Goal: Task Accomplishment & Management: Manage account settings

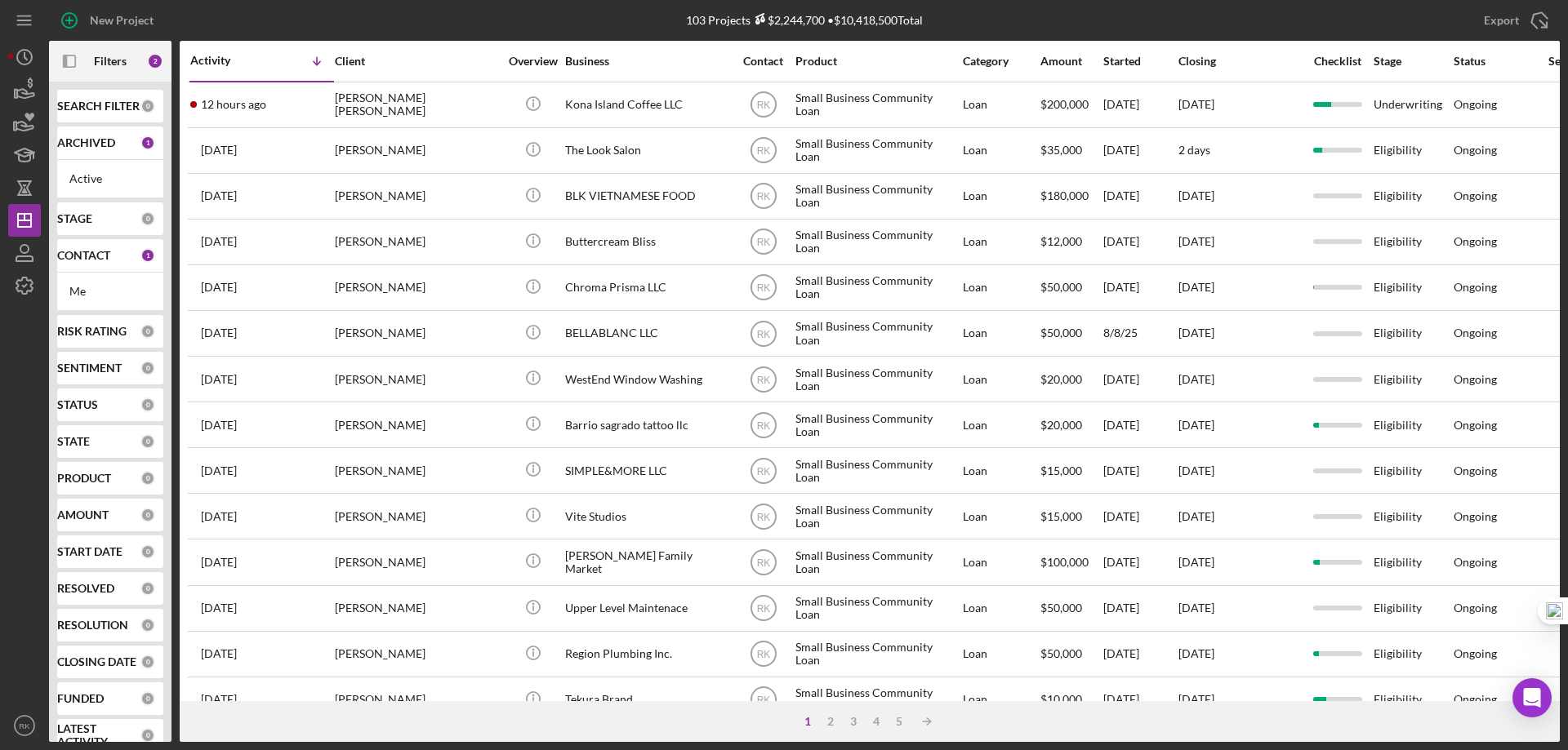
click at [84, 254] on b "CONTACT" at bounding box center [84, 255] width 53 height 13
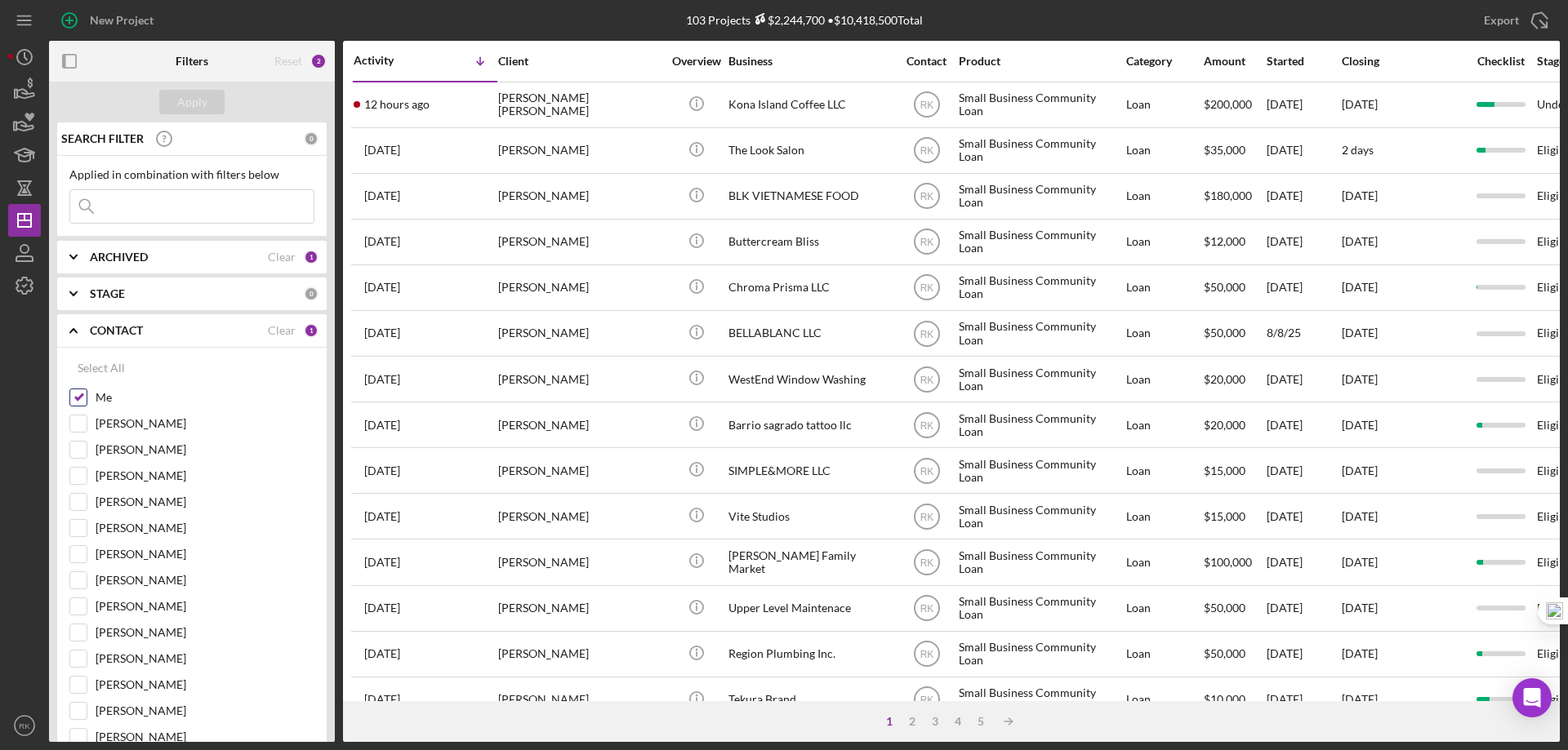
click at [83, 401] on input "Me" at bounding box center [78, 398] width 17 height 17
checkbox input "false"
click at [76, 503] on input "[PERSON_NAME]" at bounding box center [78, 502] width 17 height 17
checkbox input "true"
click at [186, 104] on div "Apply" at bounding box center [192, 102] width 30 height 24
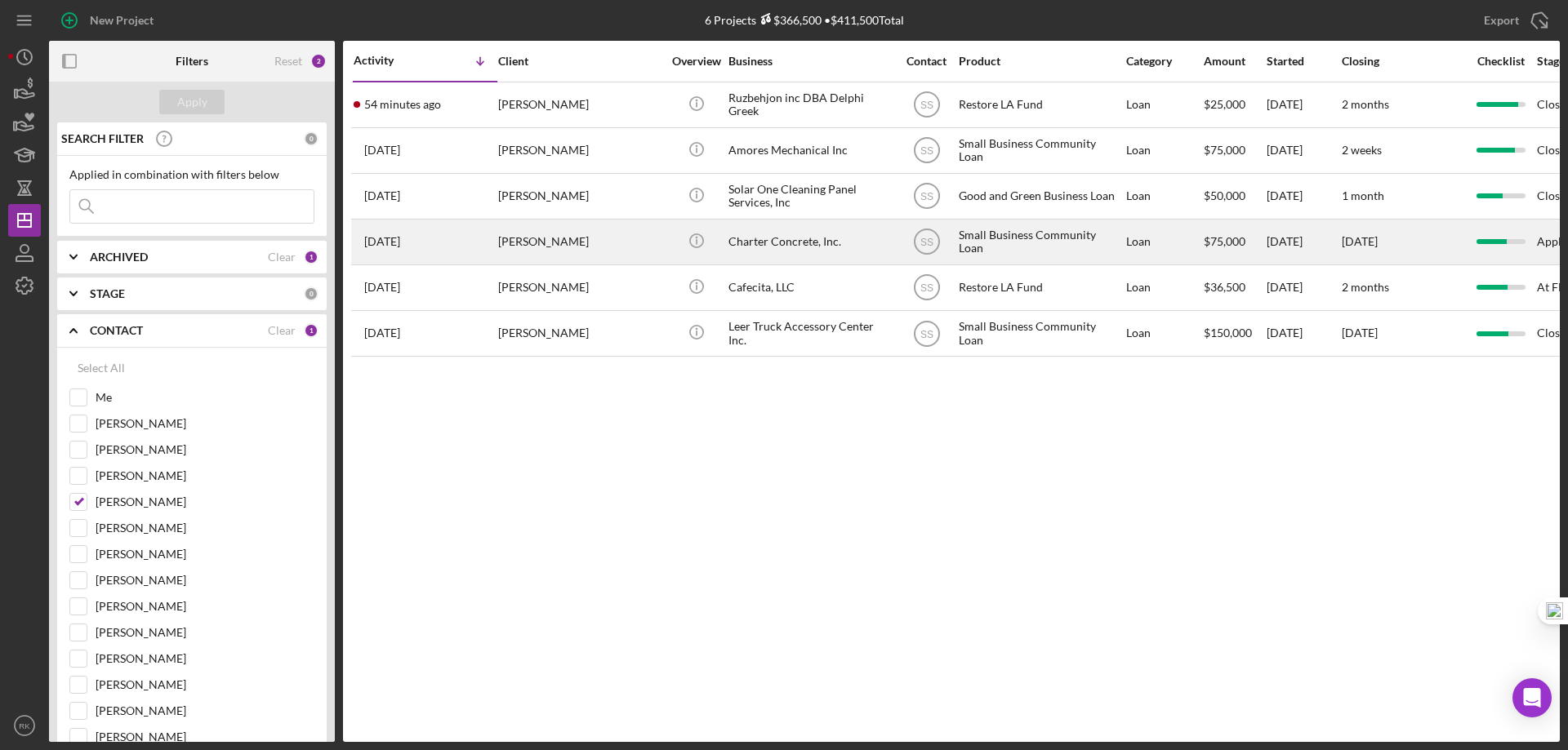
click at [773, 241] on div "Charter Concrete, Inc." at bounding box center [811, 242] width 164 height 44
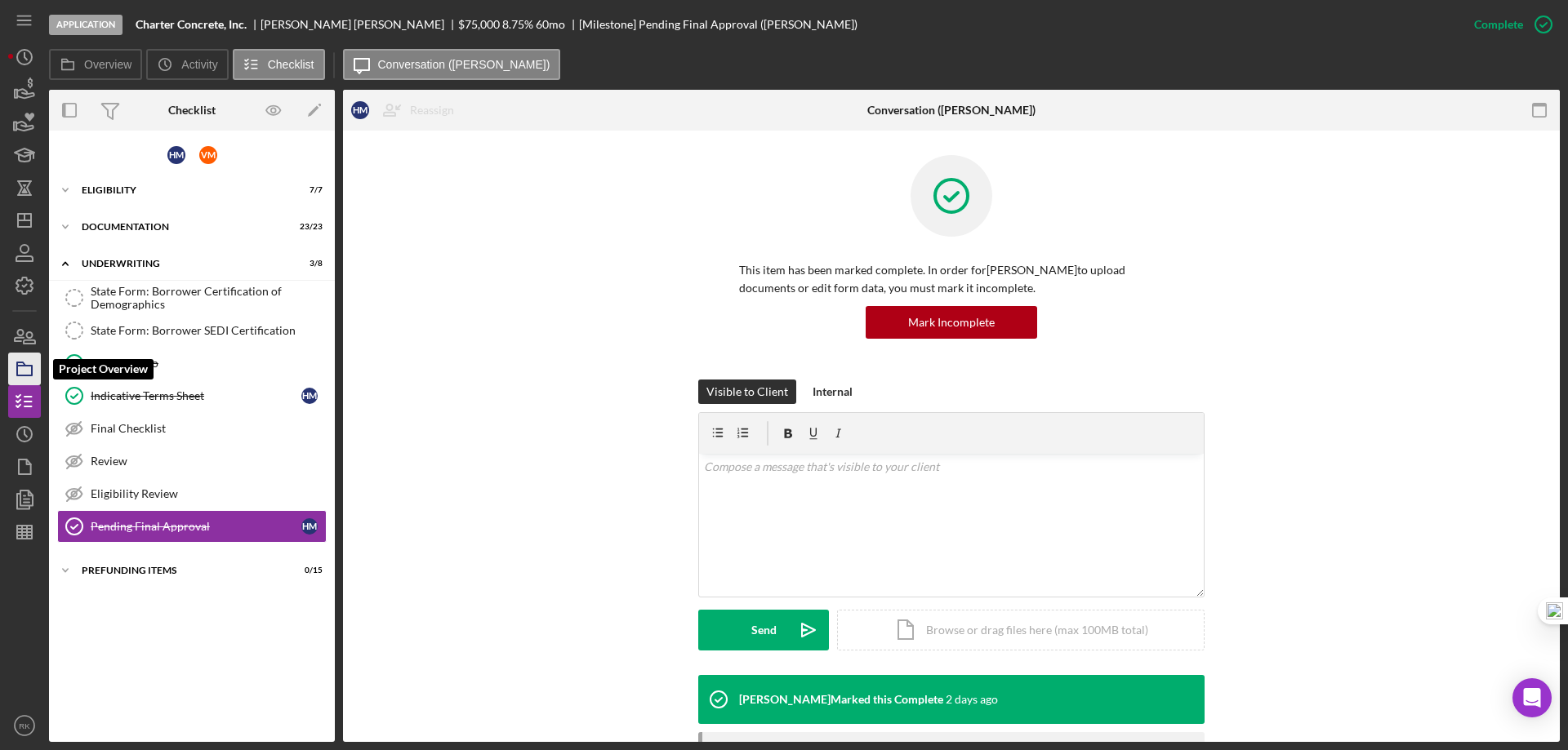
click at [21, 365] on polygon "button" at bounding box center [21, 365] width 8 height 3
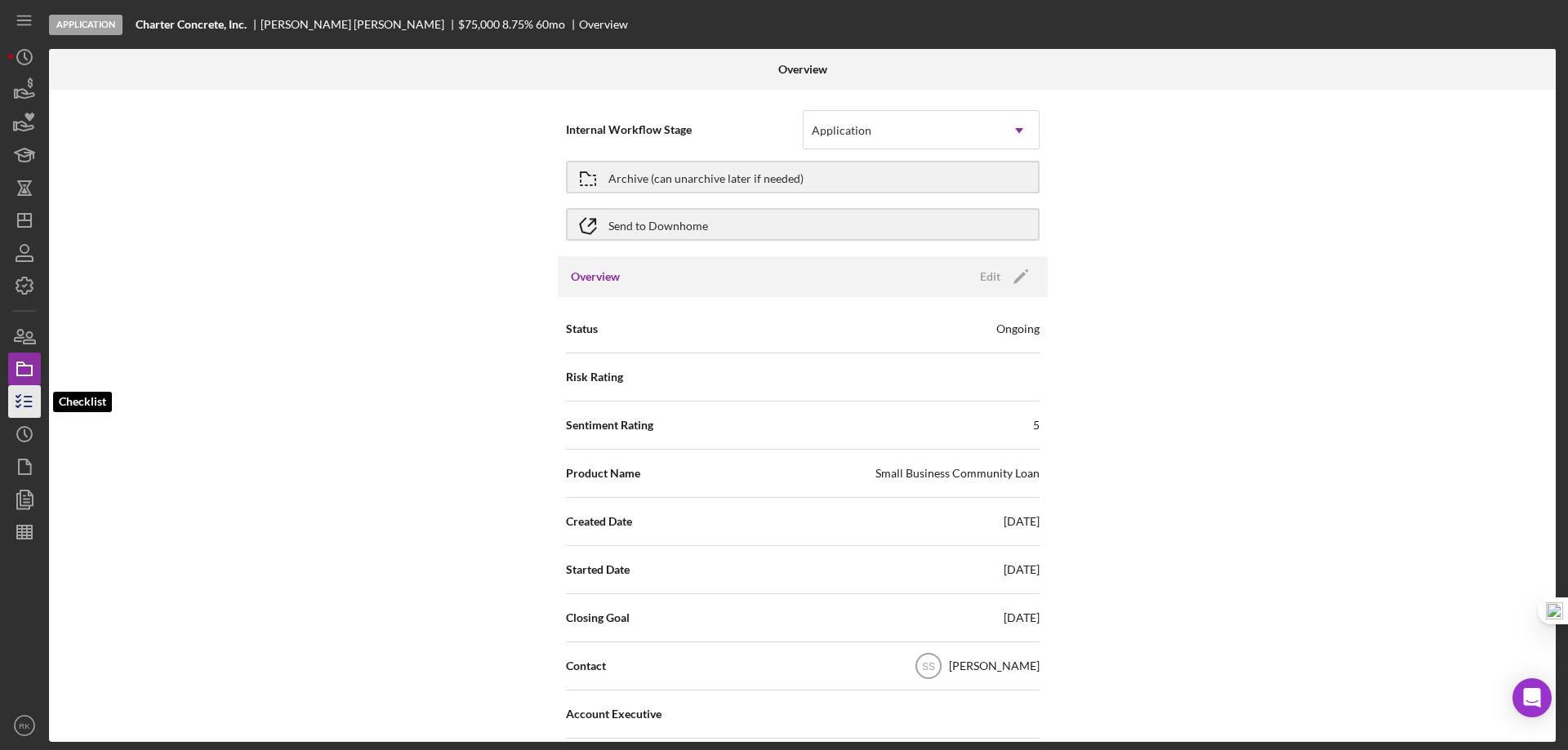
click at [33, 394] on icon "button" at bounding box center [24, 401] width 41 height 41
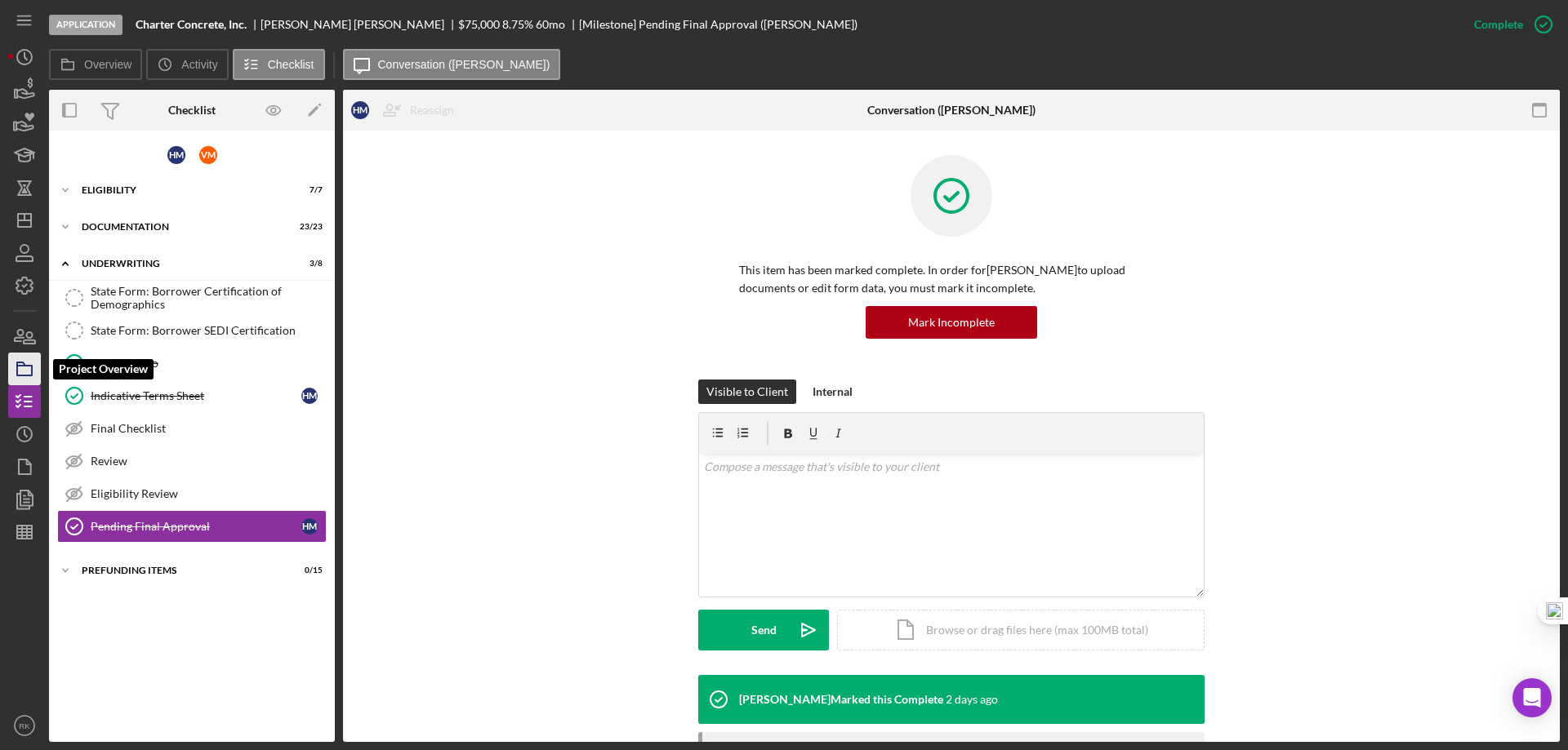
click at [18, 369] on rect "button" at bounding box center [24, 370] width 15 height 10
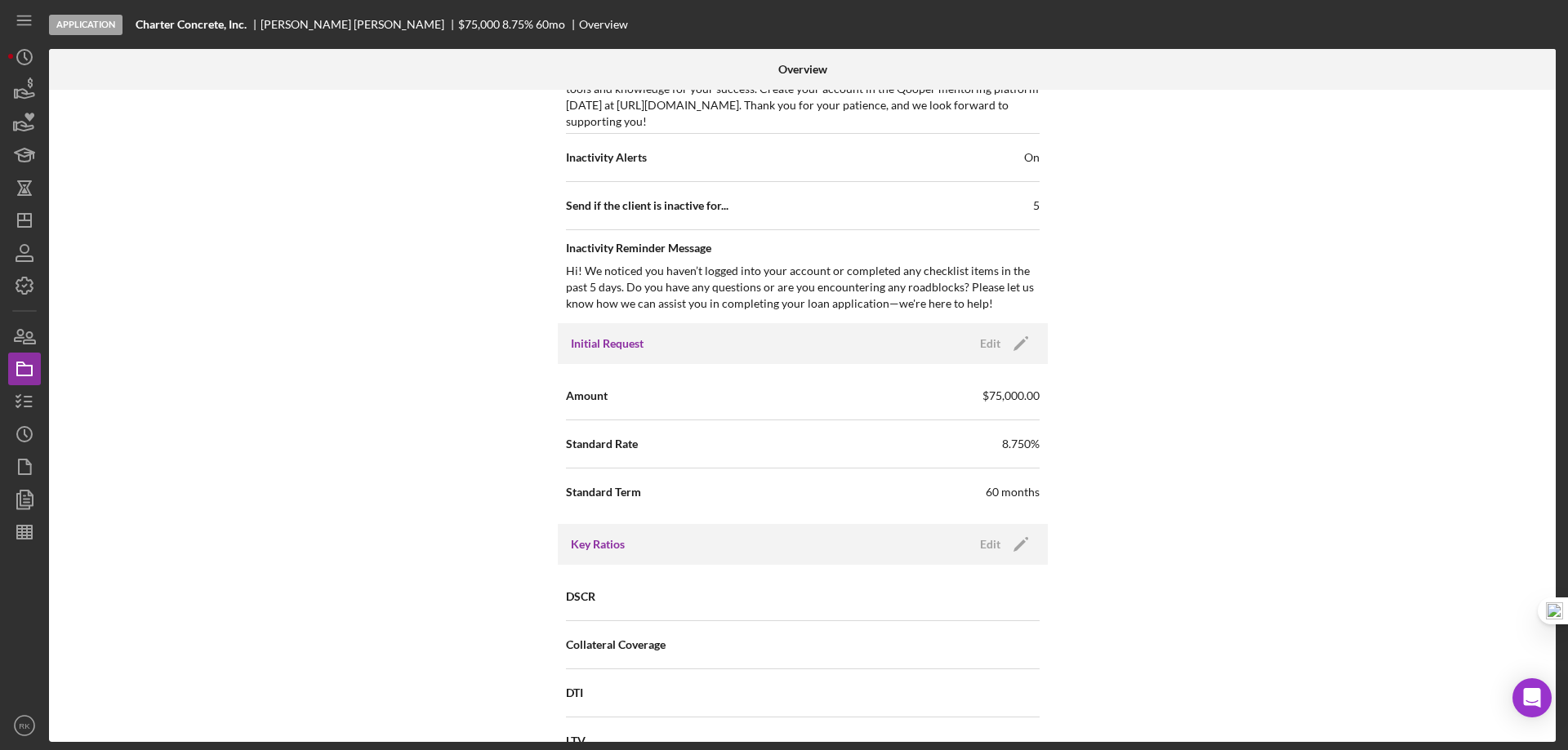
scroll to position [870, 0]
click at [1019, 343] on polygon "button" at bounding box center [1020, 344] width 12 height 12
drag, startPoint x: 806, startPoint y: 442, endPoint x: 838, endPoint y: 447, distance: 32.4
click at [838, 447] on input "8.750%" at bounding box center [921, 442] width 237 height 39
type input "7.000%"
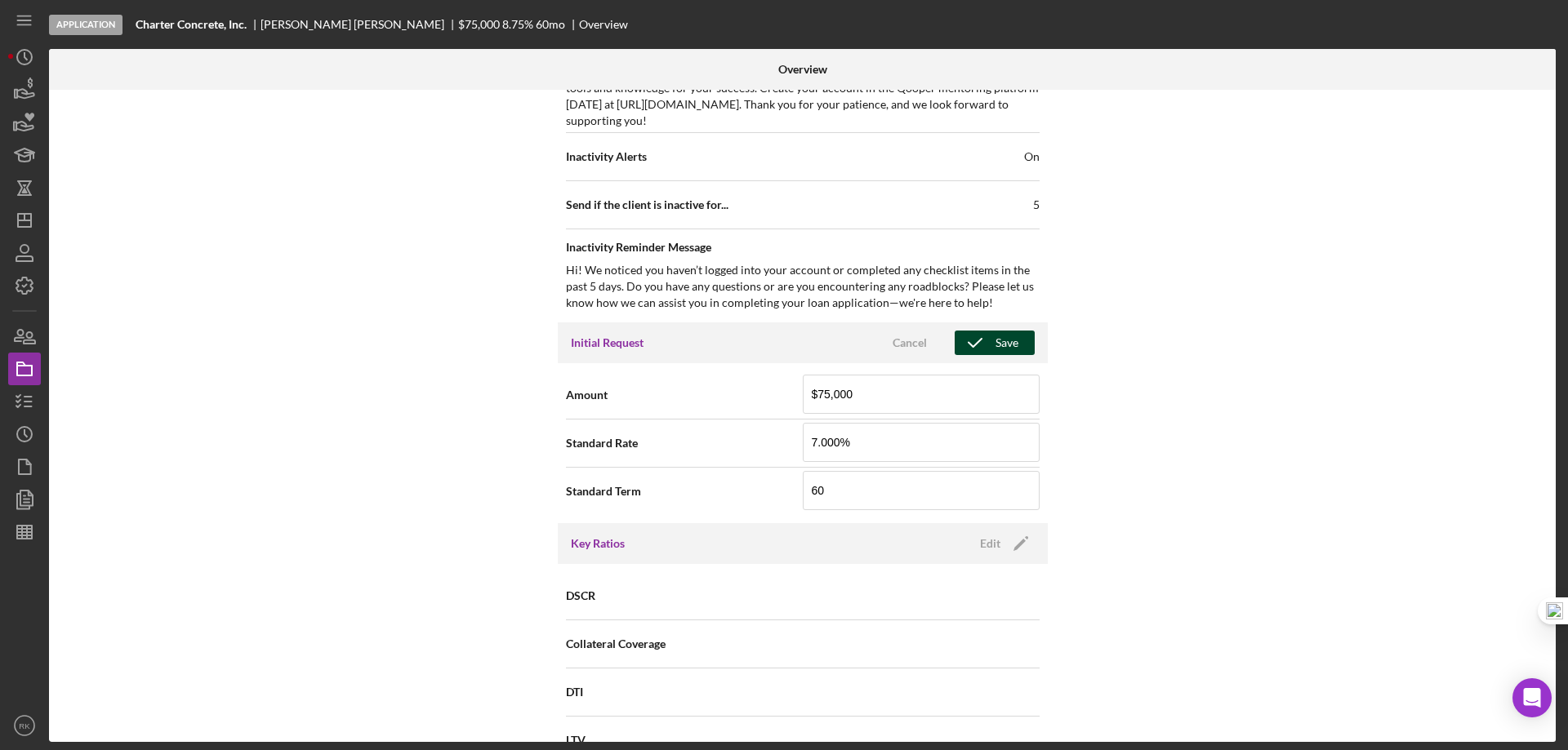
click at [981, 348] on icon "button" at bounding box center [975, 343] width 41 height 41
click at [23, 408] on icon "button" at bounding box center [24, 401] width 41 height 41
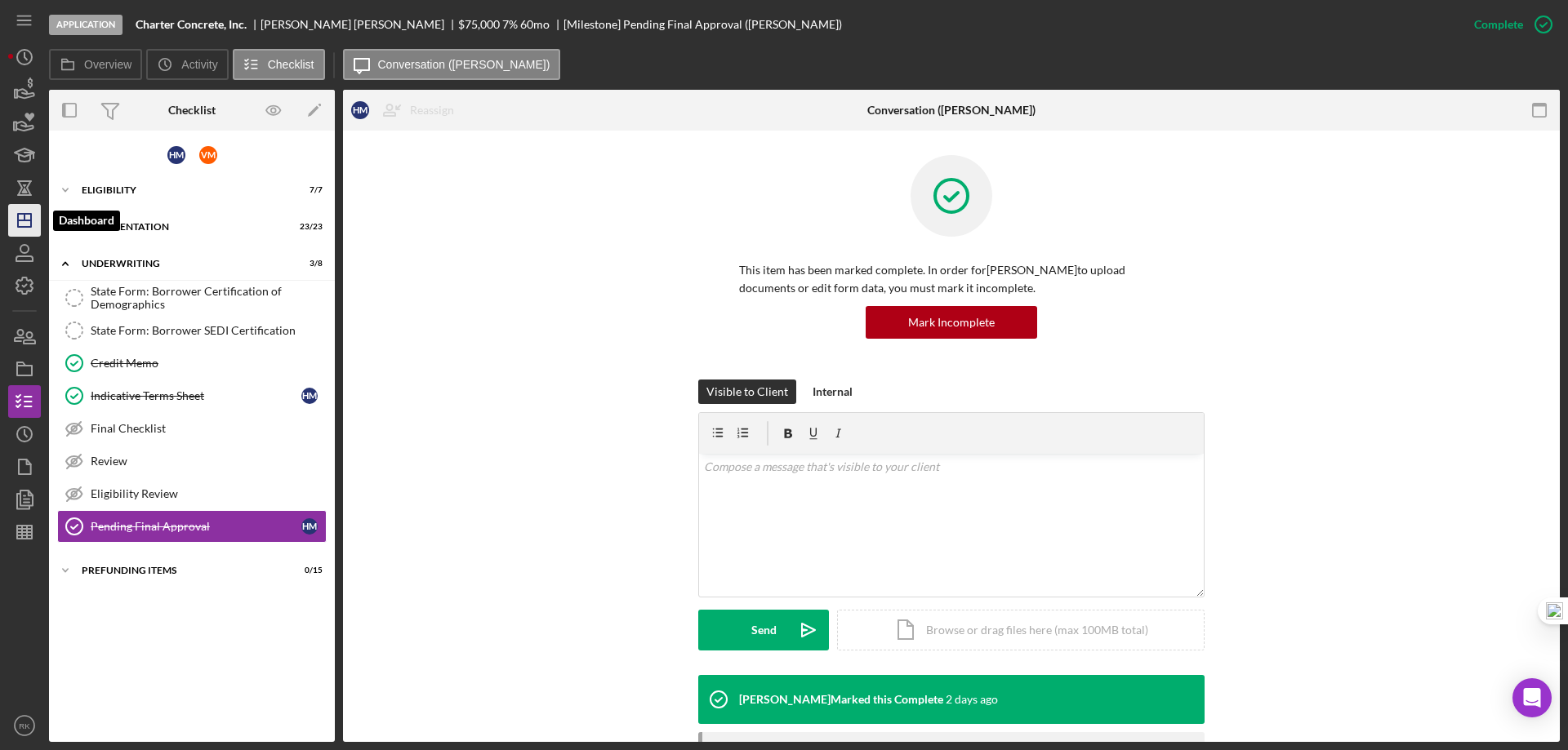
click at [28, 214] on polygon "button" at bounding box center [24, 220] width 13 height 13
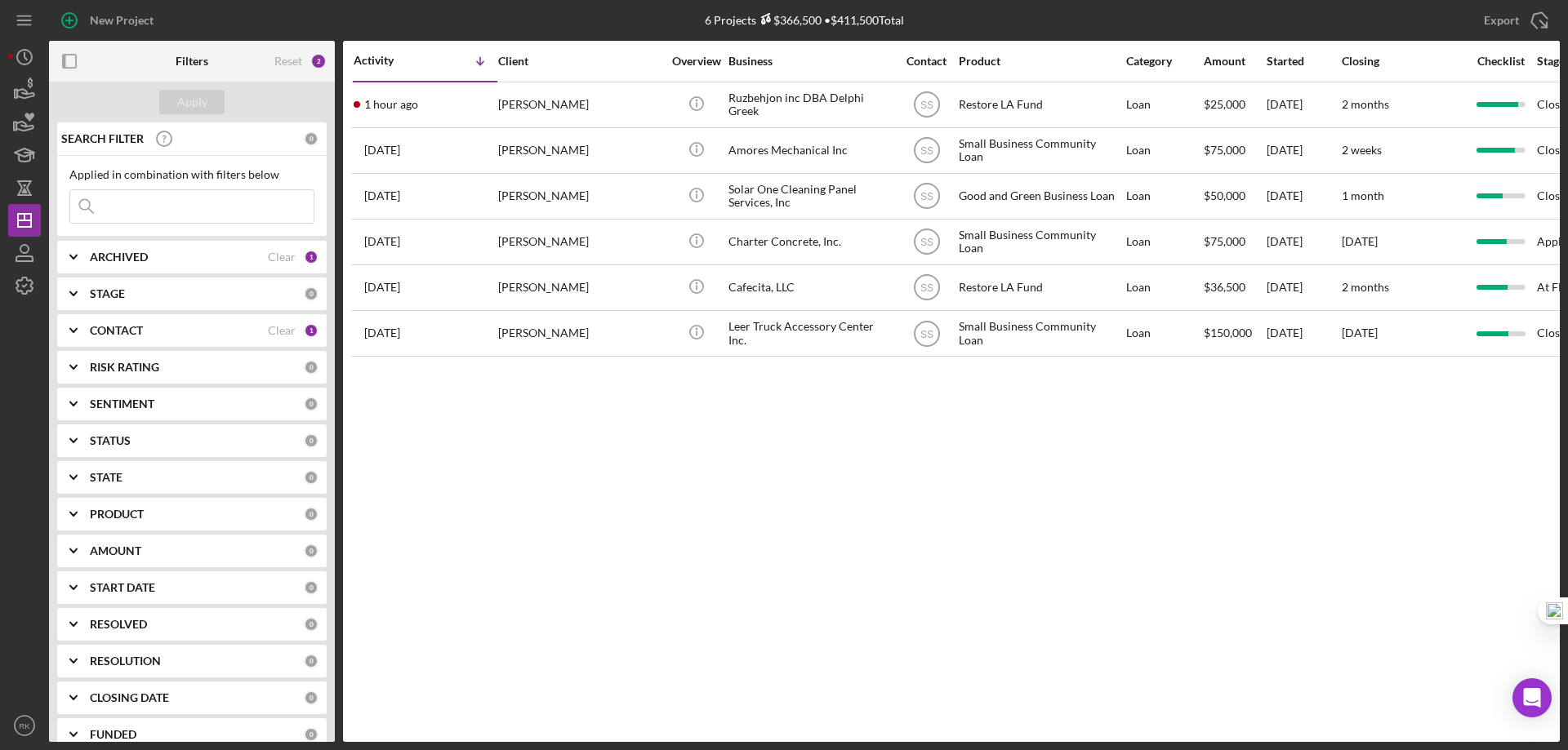
click at [98, 325] on b "CONTACT" at bounding box center [116, 330] width 53 height 13
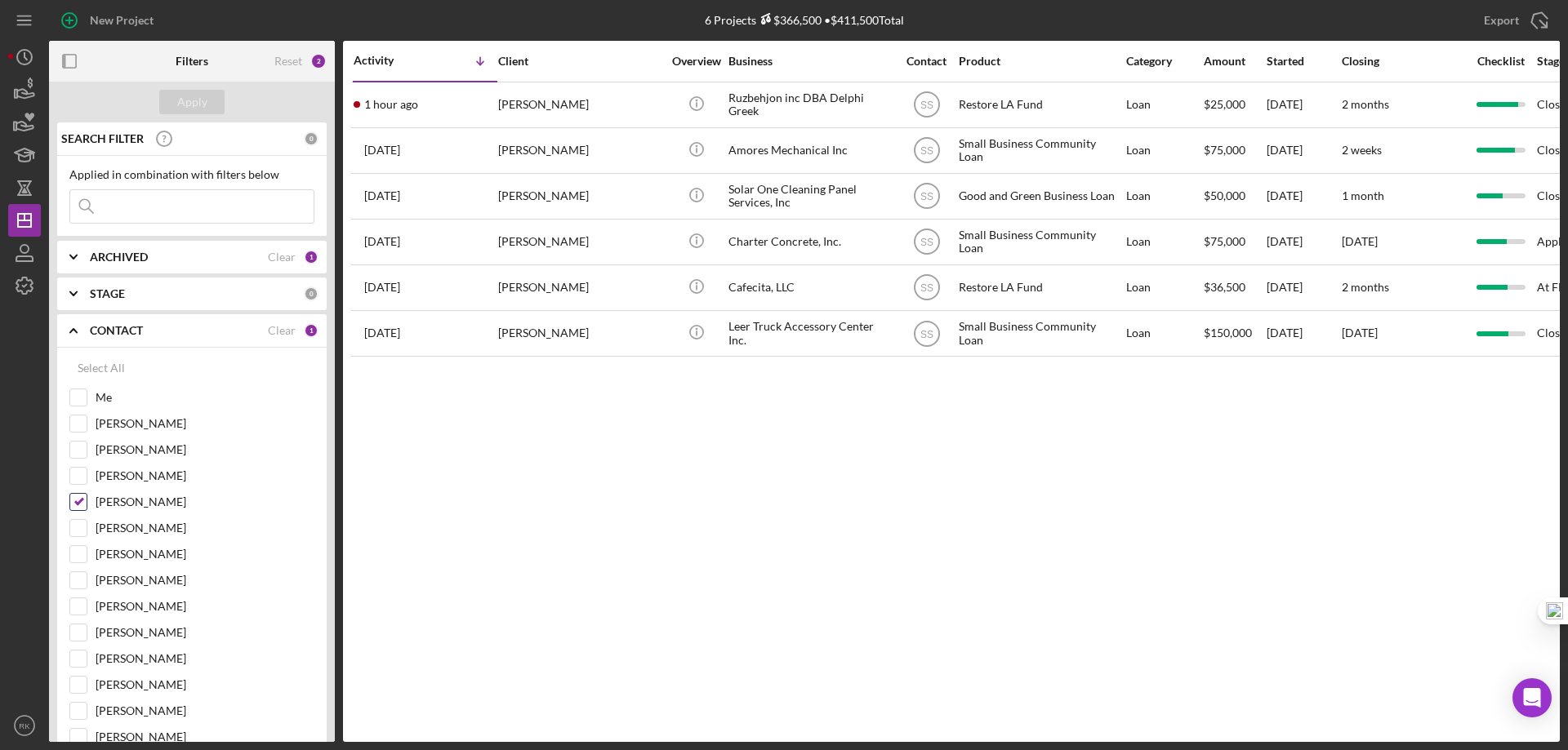
click at [85, 500] on input "[PERSON_NAME]" at bounding box center [78, 502] width 17 height 17
checkbox input "false"
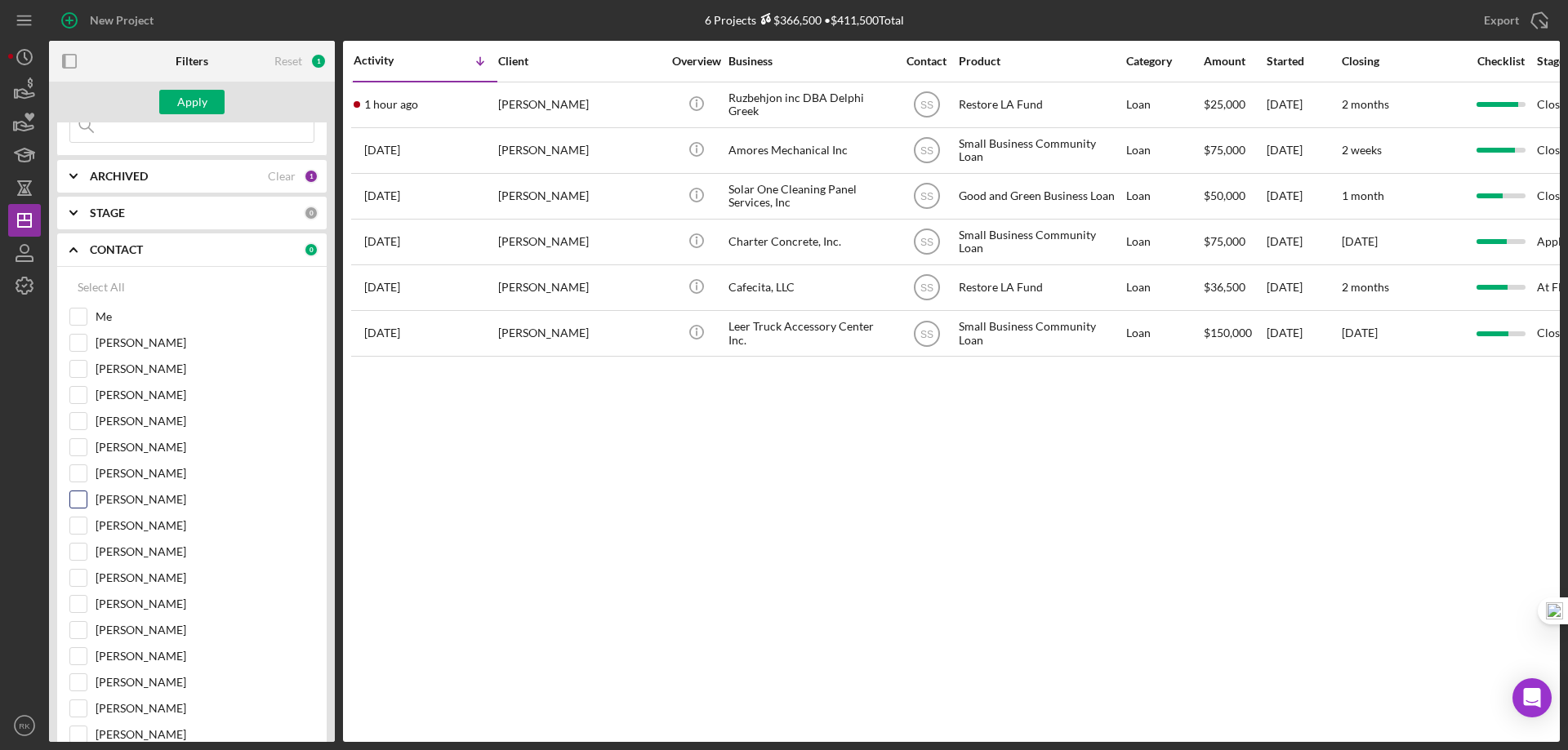
scroll to position [82, 0]
click at [80, 526] on input "[PERSON_NAME]" at bounding box center [78, 525] width 17 height 17
checkbox input "true"
click at [195, 104] on div "Apply" at bounding box center [192, 102] width 30 height 24
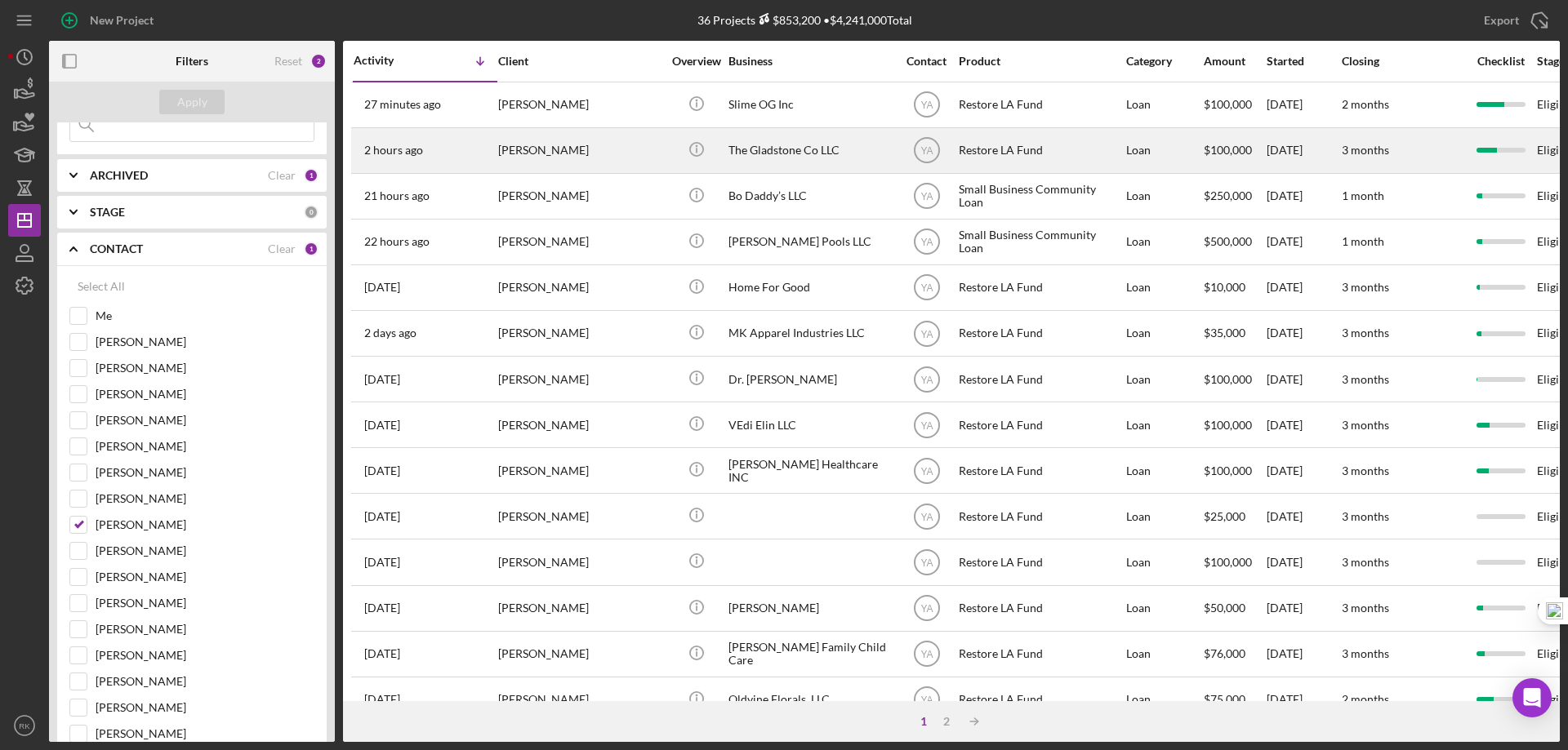
click at [770, 148] on div "The Gladstone Co LLC" at bounding box center [811, 151] width 164 height 44
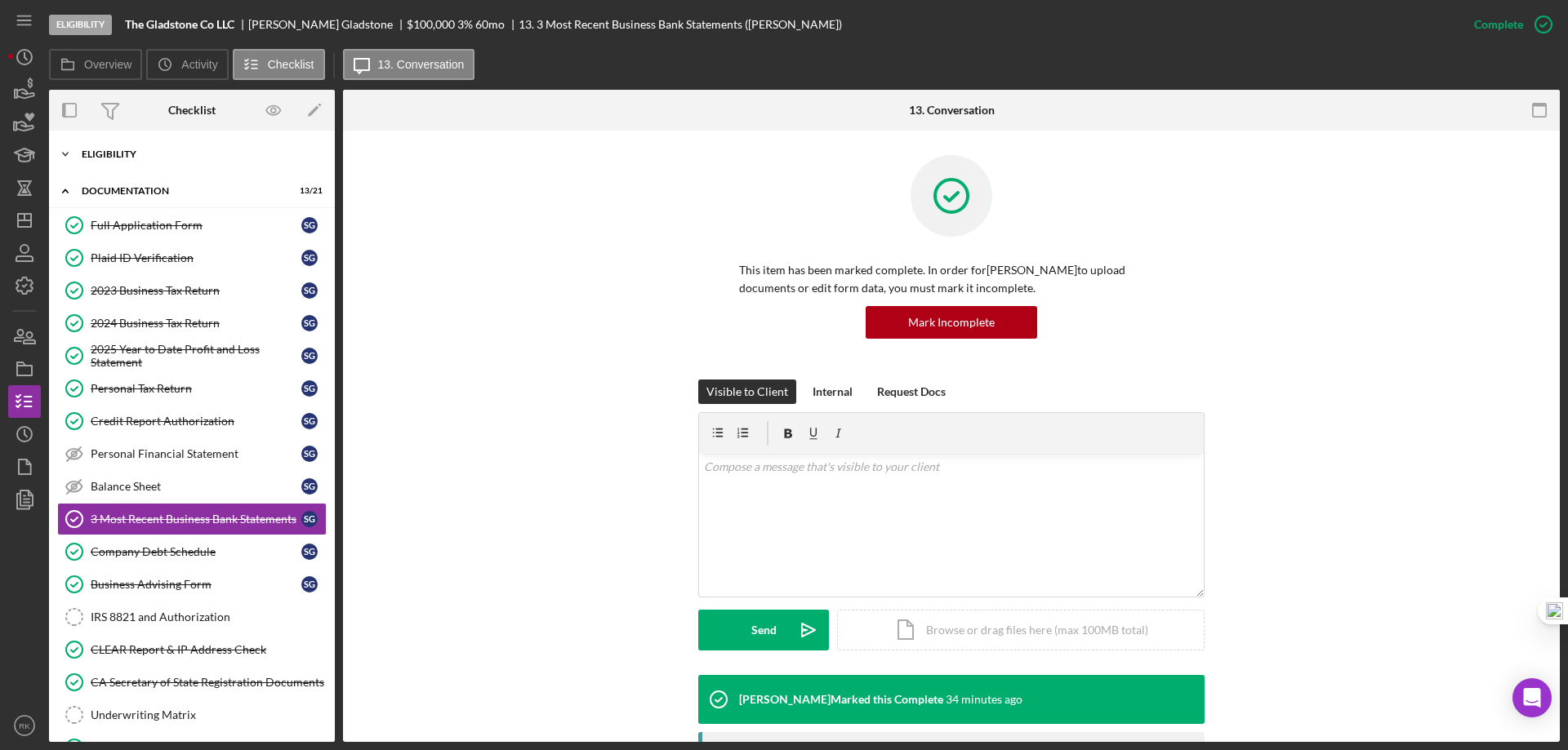
click at [122, 162] on div "Icon/Expander Eligibility 7 / 7" at bounding box center [192, 155] width 286 height 33
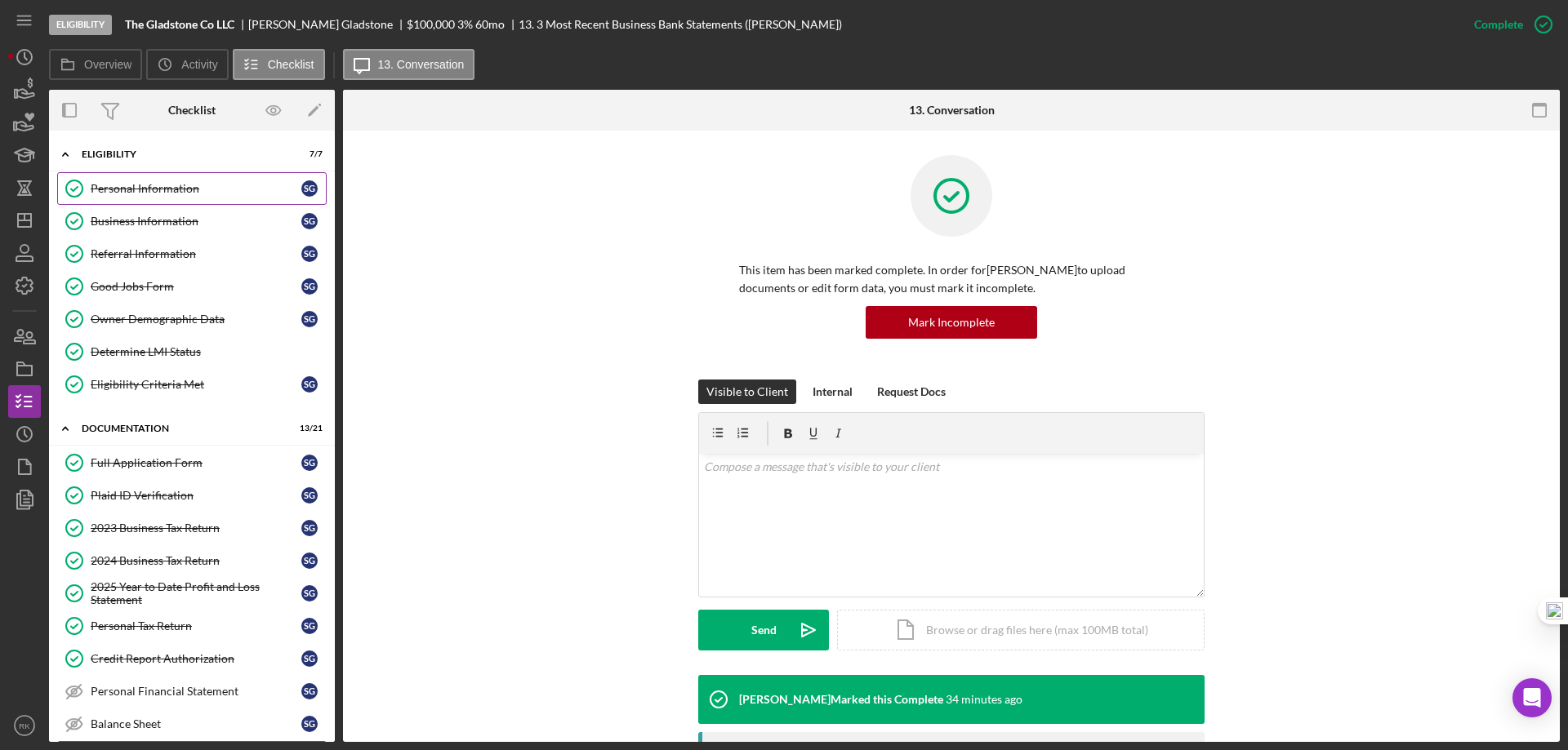
click at [151, 204] on link "Personal Information Personal Information S G" at bounding box center [192, 189] width 270 height 33
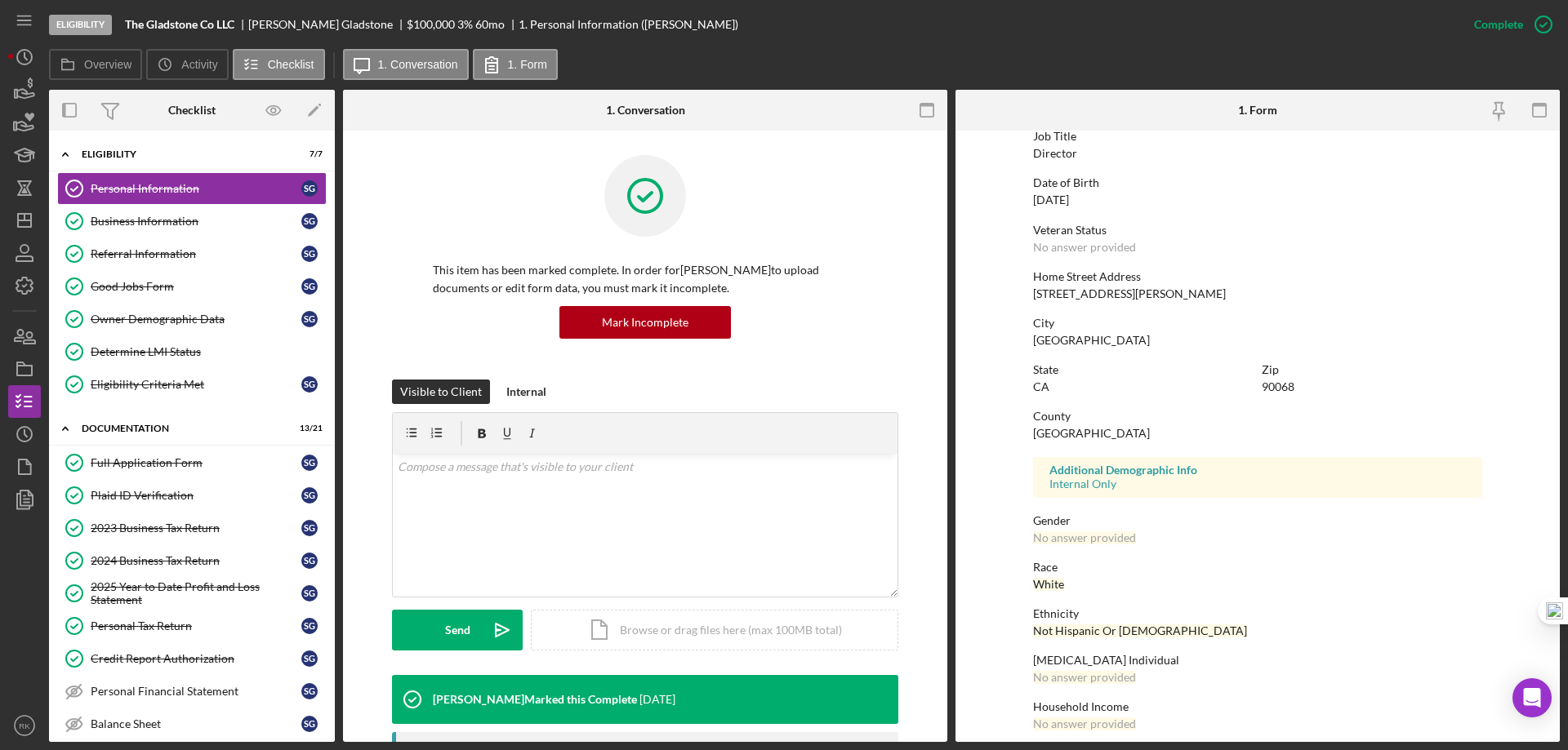
scroll to position [151, 0]
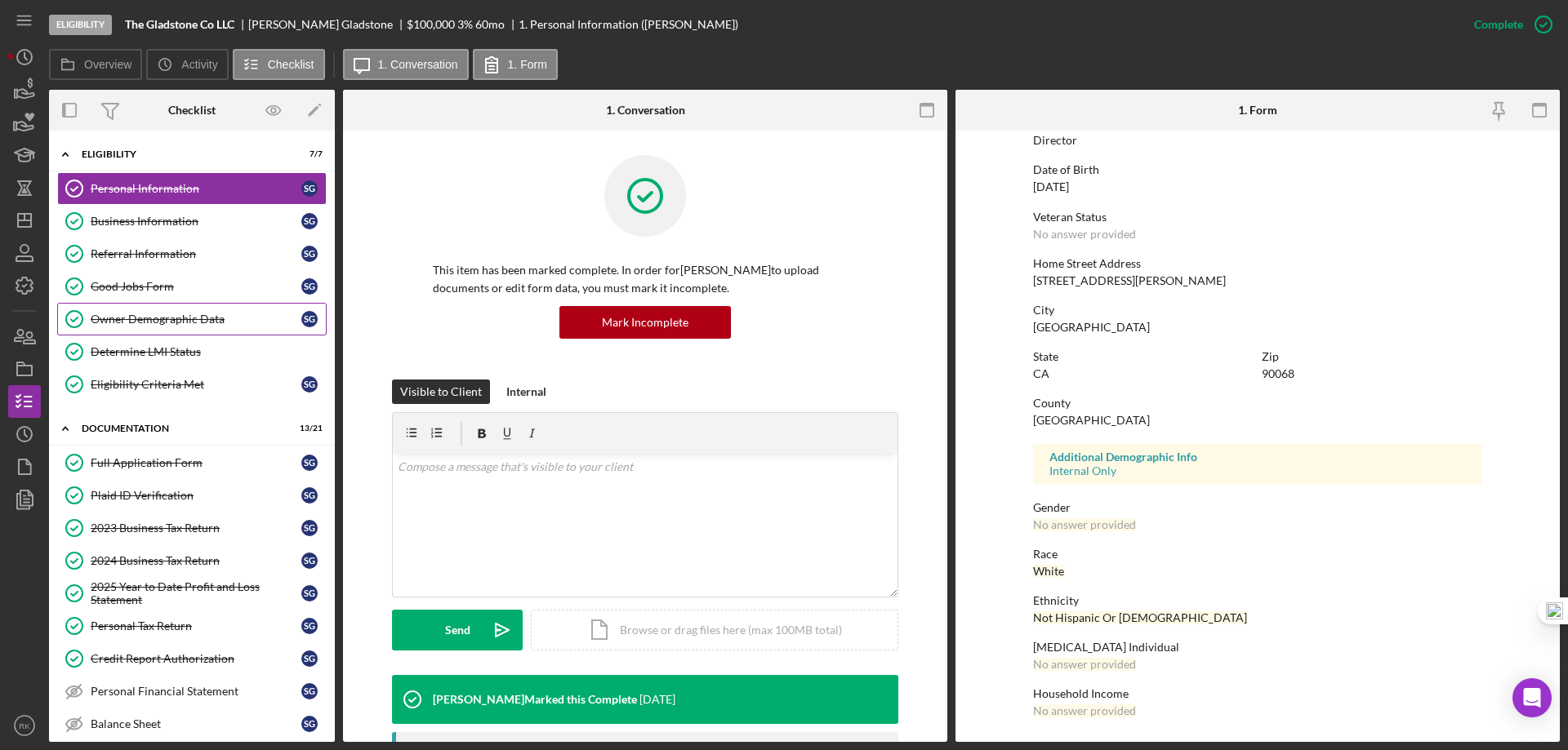
click at [170, 317] on div "Owner Demographic Data" at bounding box center [196, 318] width 211 height 13
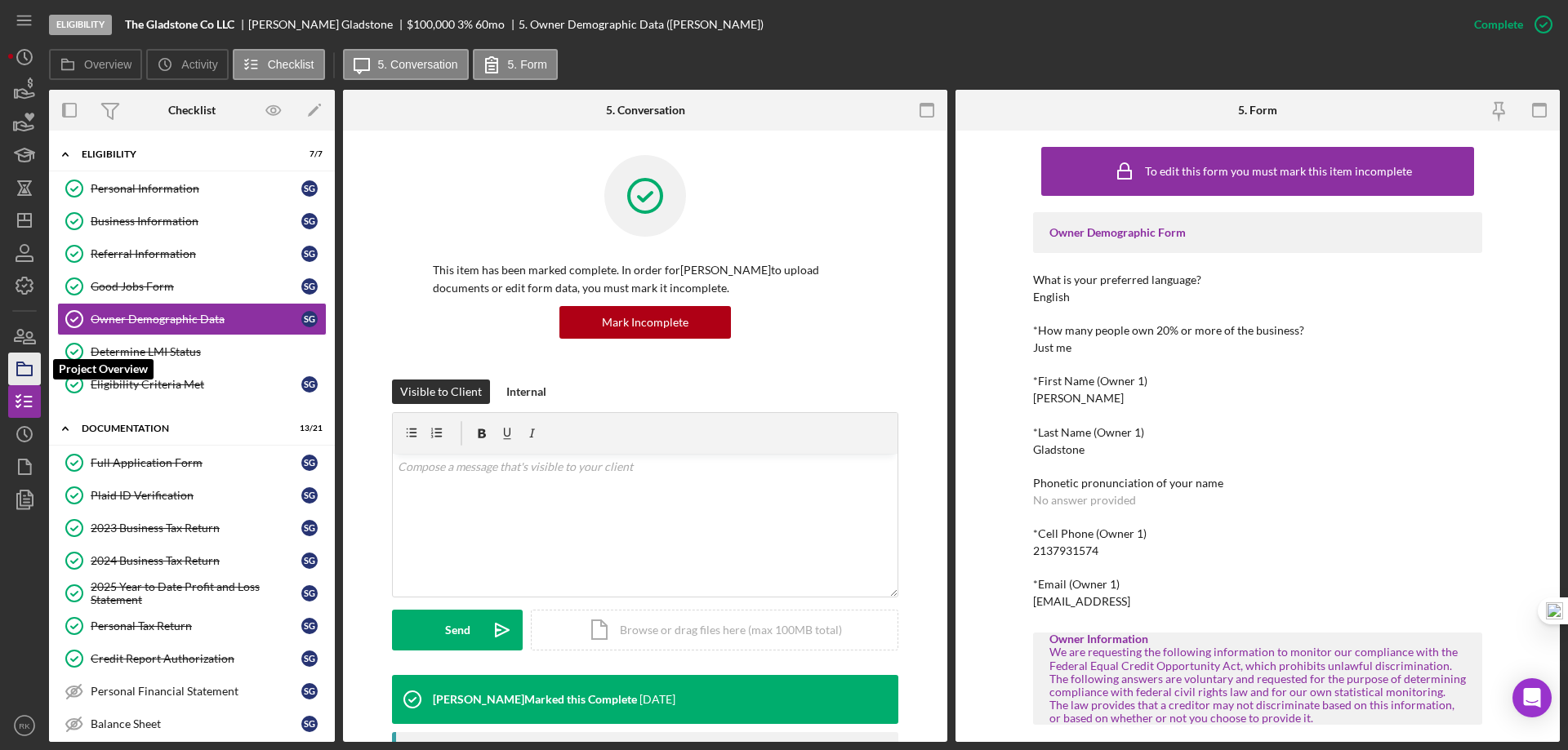
drag, startPoint x: 26, startPoint y: 379, endPoint x: 41, endPoint y: 379, distance: 15.0
click at [26, 379] on icon "button" at bounding box center [24, 369] width 41 height 41
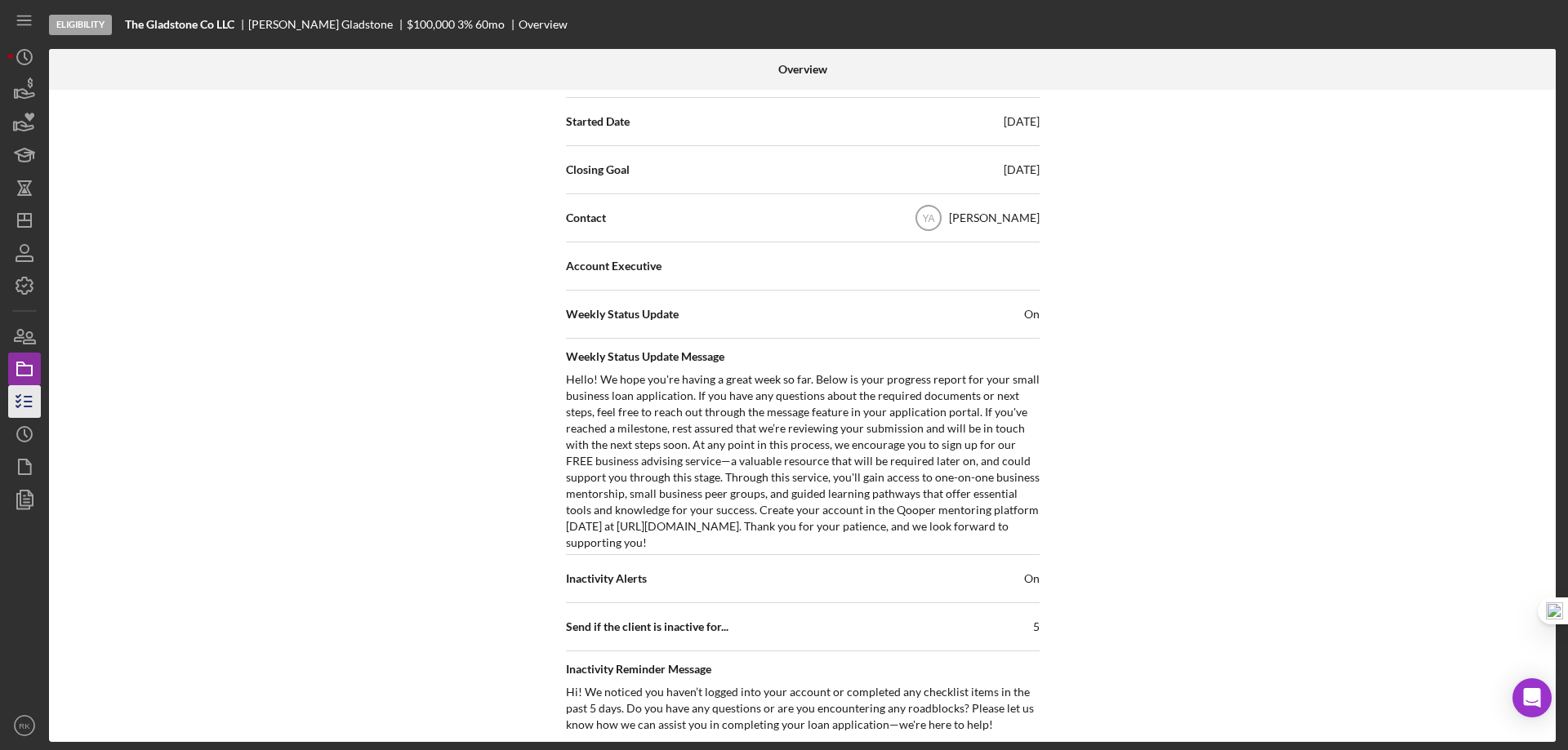
scroll to position [375, 0]
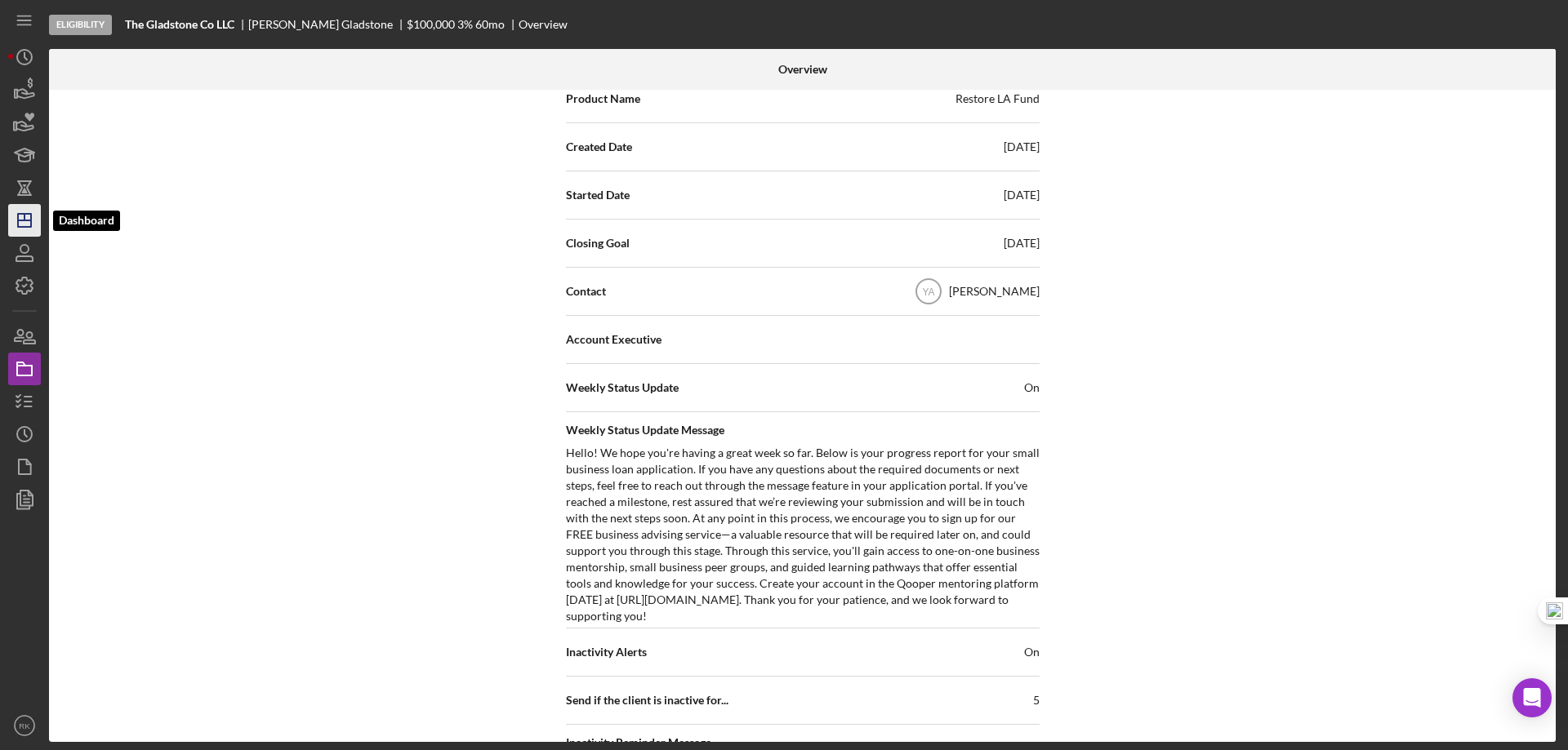
click at [28, 225] on icon "Icon/Dashboard" at bounding box center [24, 220] width 41 height 41
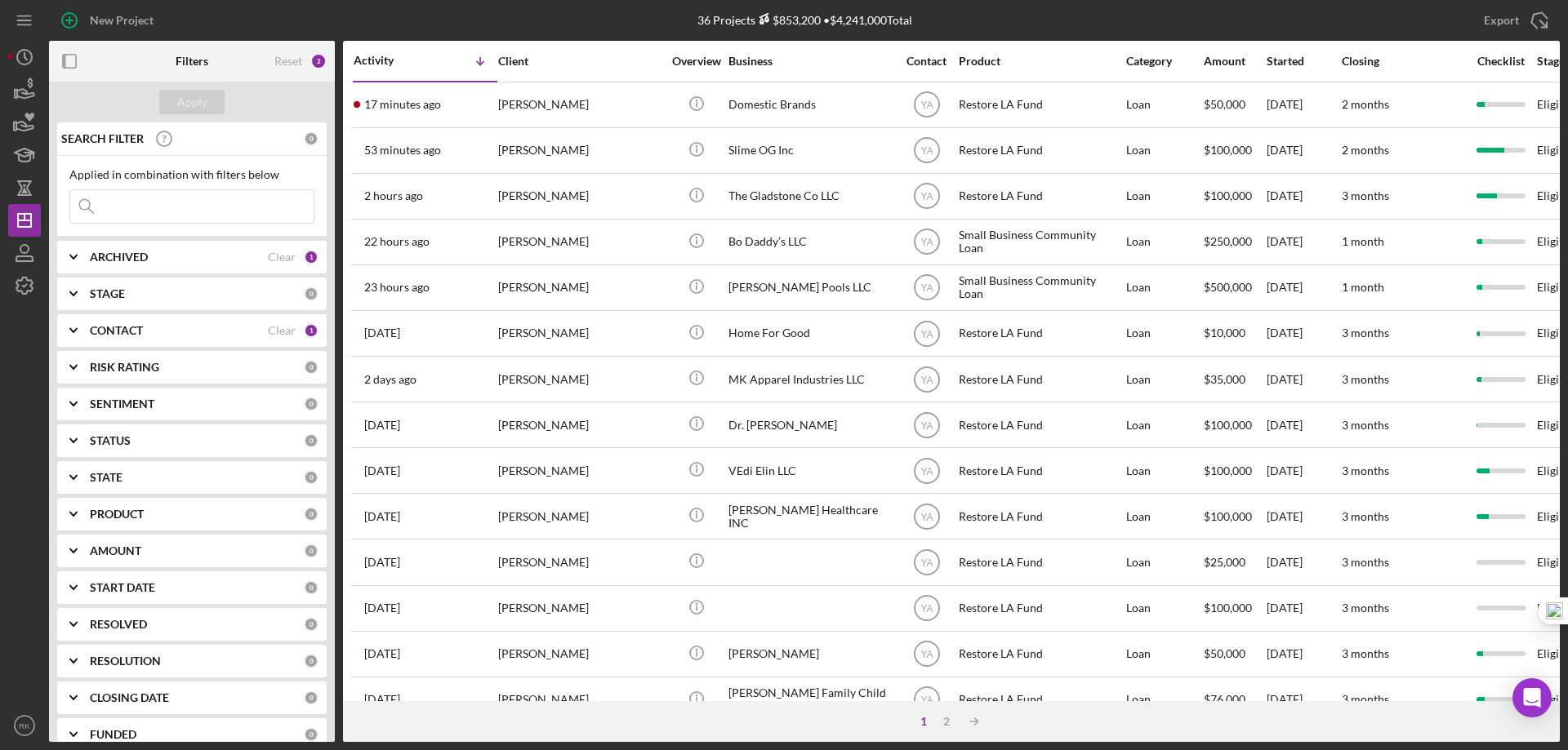
drag, startPoint x: 124, startPoint y: 328, endPoint x: 134, endPoint y: 342, distance: 17.2
click at [124, 328] on b "CONTACT" at bounding box center [116, 330] width 53 height 13
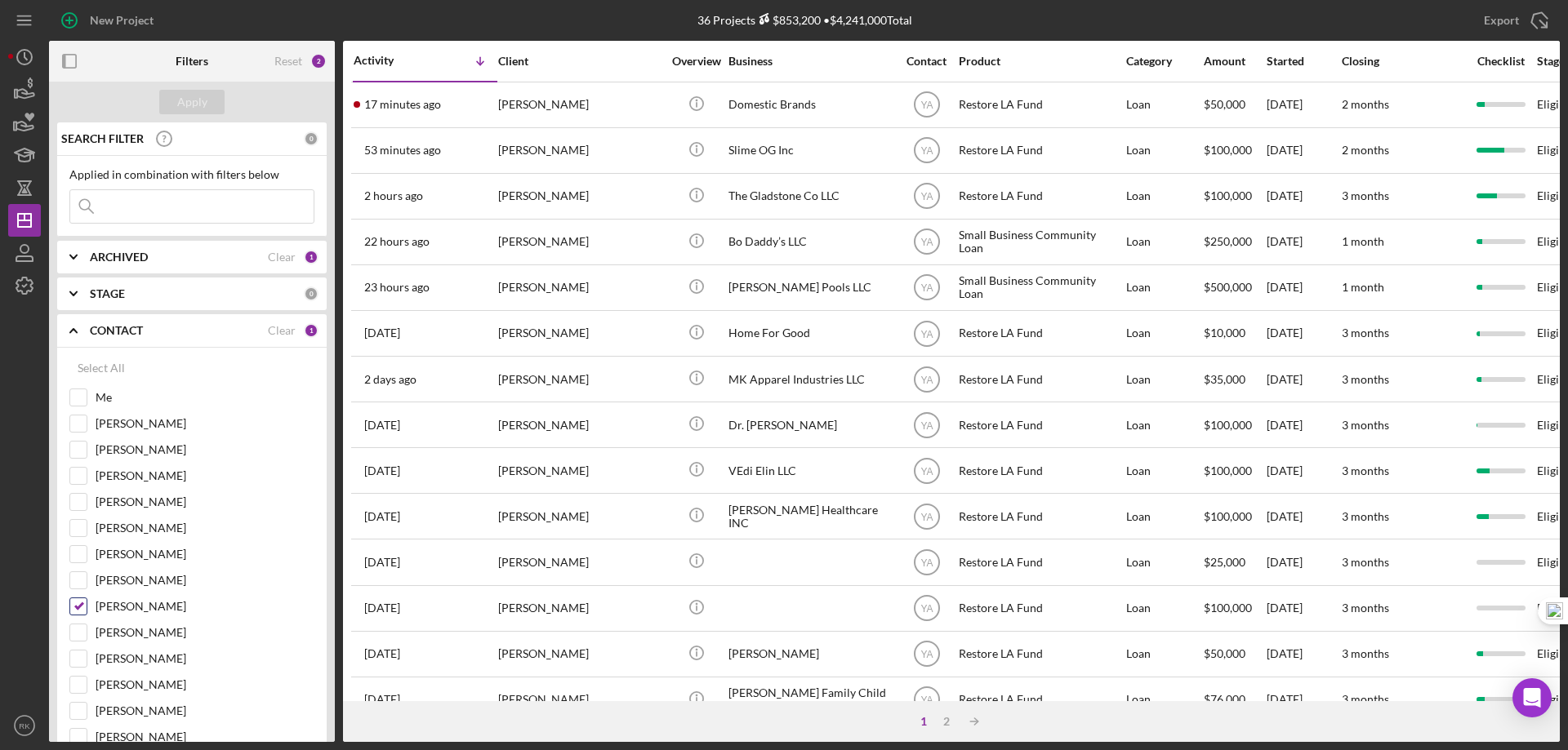
drag, startPoint x: 81, startPoint y: 607, endPoint x: 77, endPoint y: 571, distance: 36.2
click at [81, 606] on input "[PERSON_NAME]" at bounding box center [78, 606] width 17 height 17
checkbox input "false"
click at [77, 563] on div at bounding box center [78, 554] width 18 height 18
click at [80, 553] on input "[PERSON_NAME]" at bounding box center [78, 554] width 17 height 17
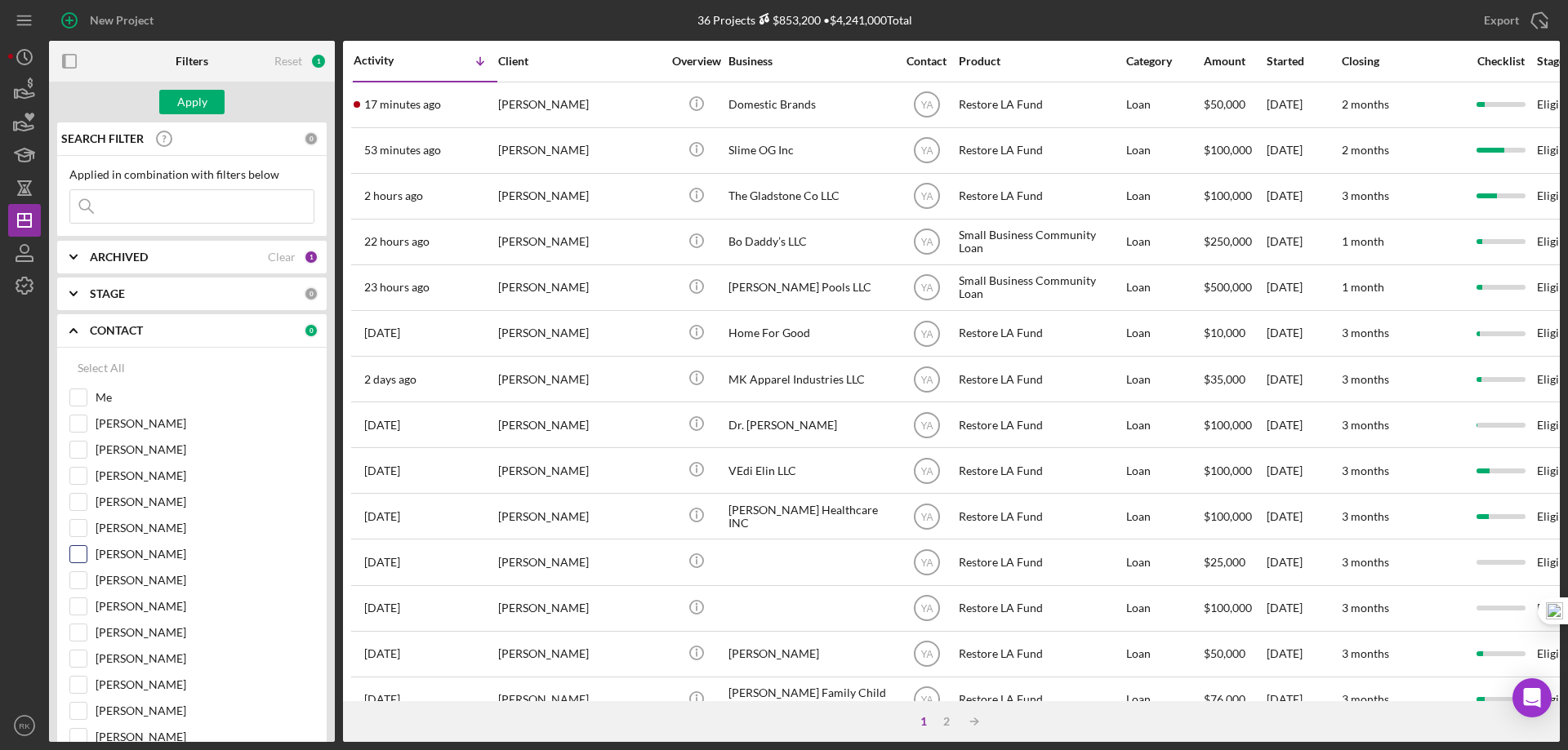
checkbox input "true"
click at [192, 100] on div "Apply" at bounding box center [192, 102] width 30 height 24
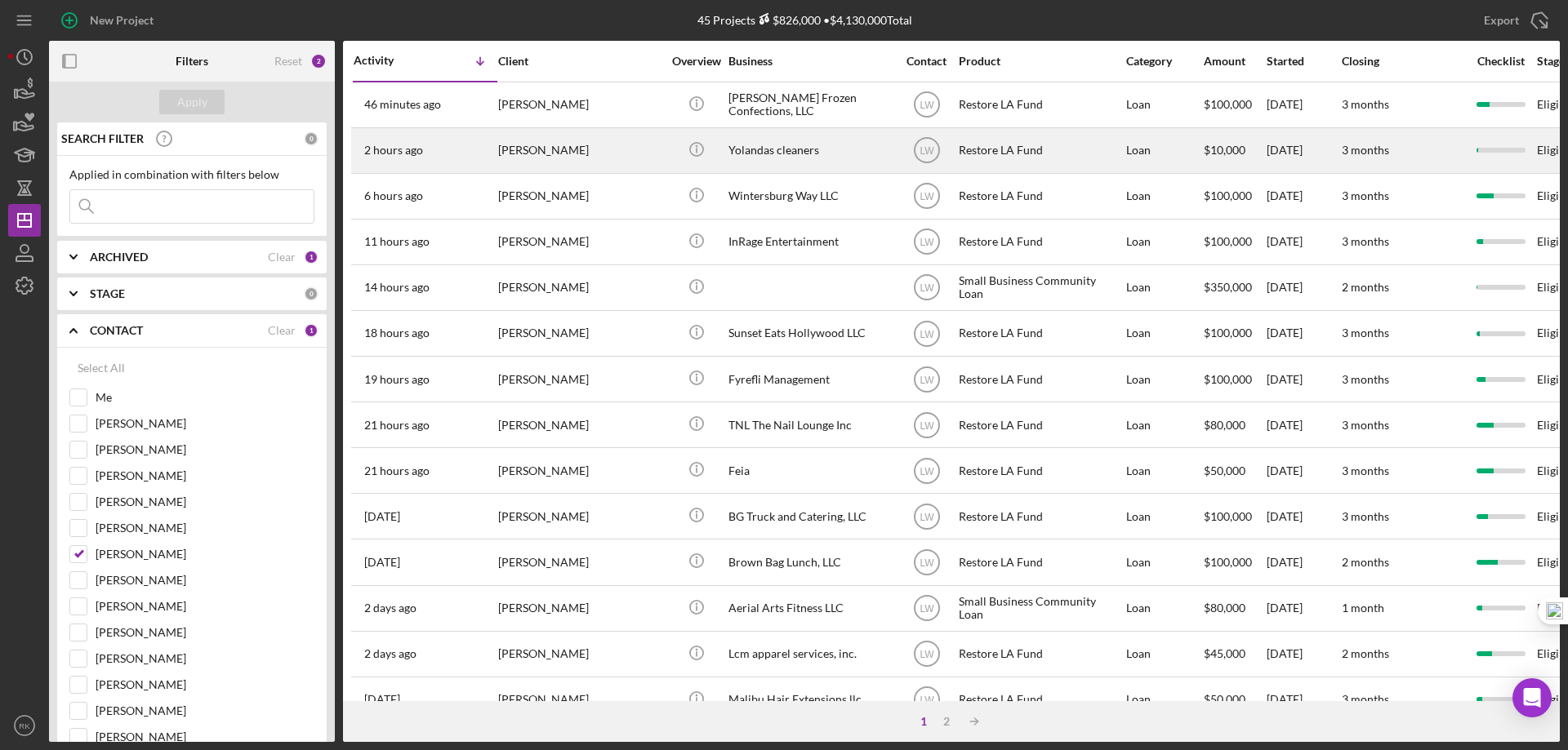
drag, startPoint x: 77, startPoint y: 59, endPoint x: 235, endPoint y: 148, distance: 181.3
click at [76, 59] on rect "button" at bounding box center [69, 61] width 13 height 13
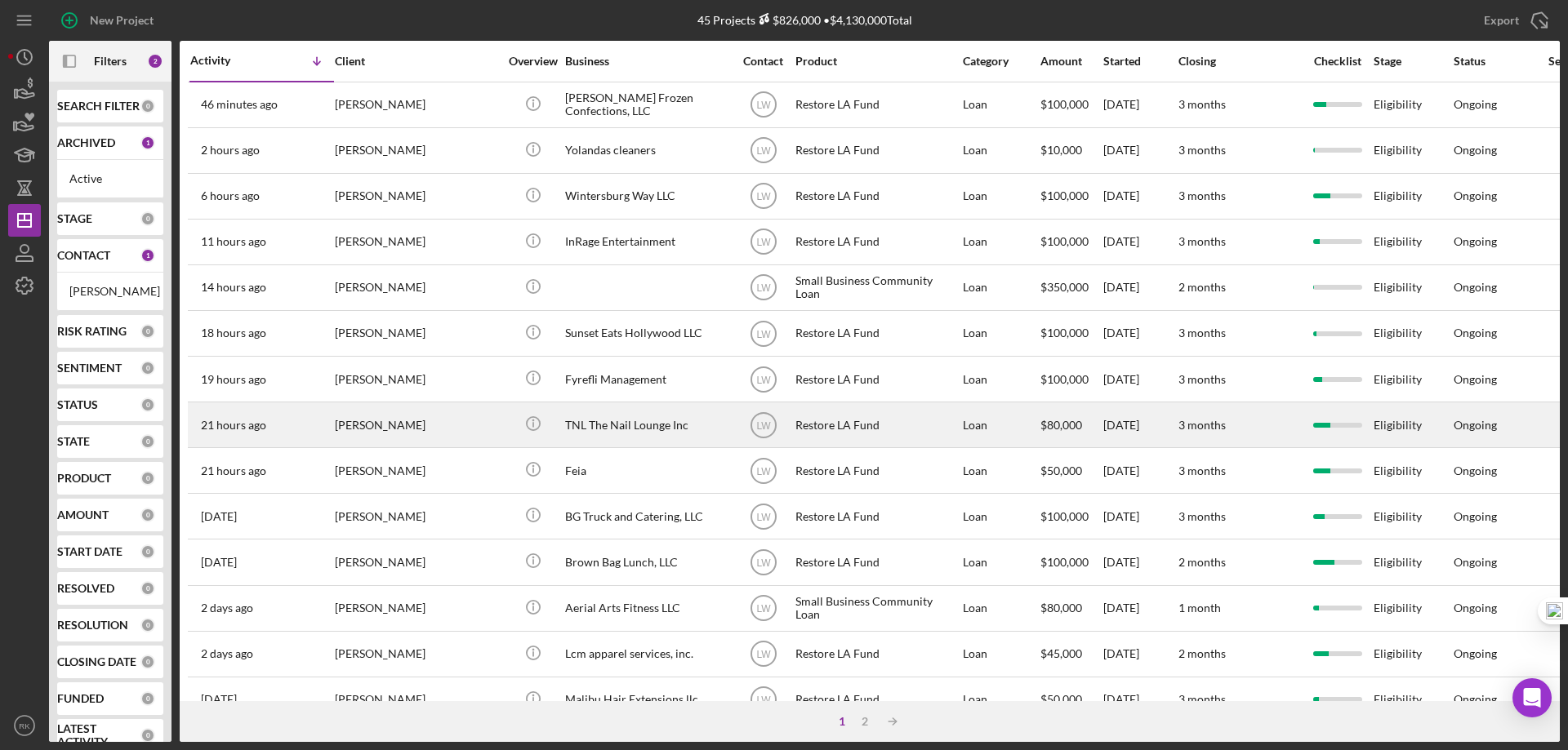
click at [628, 432] on div "TNL The Nail Lounge Inc" at bounding box center [647, 425] width 164 height 44
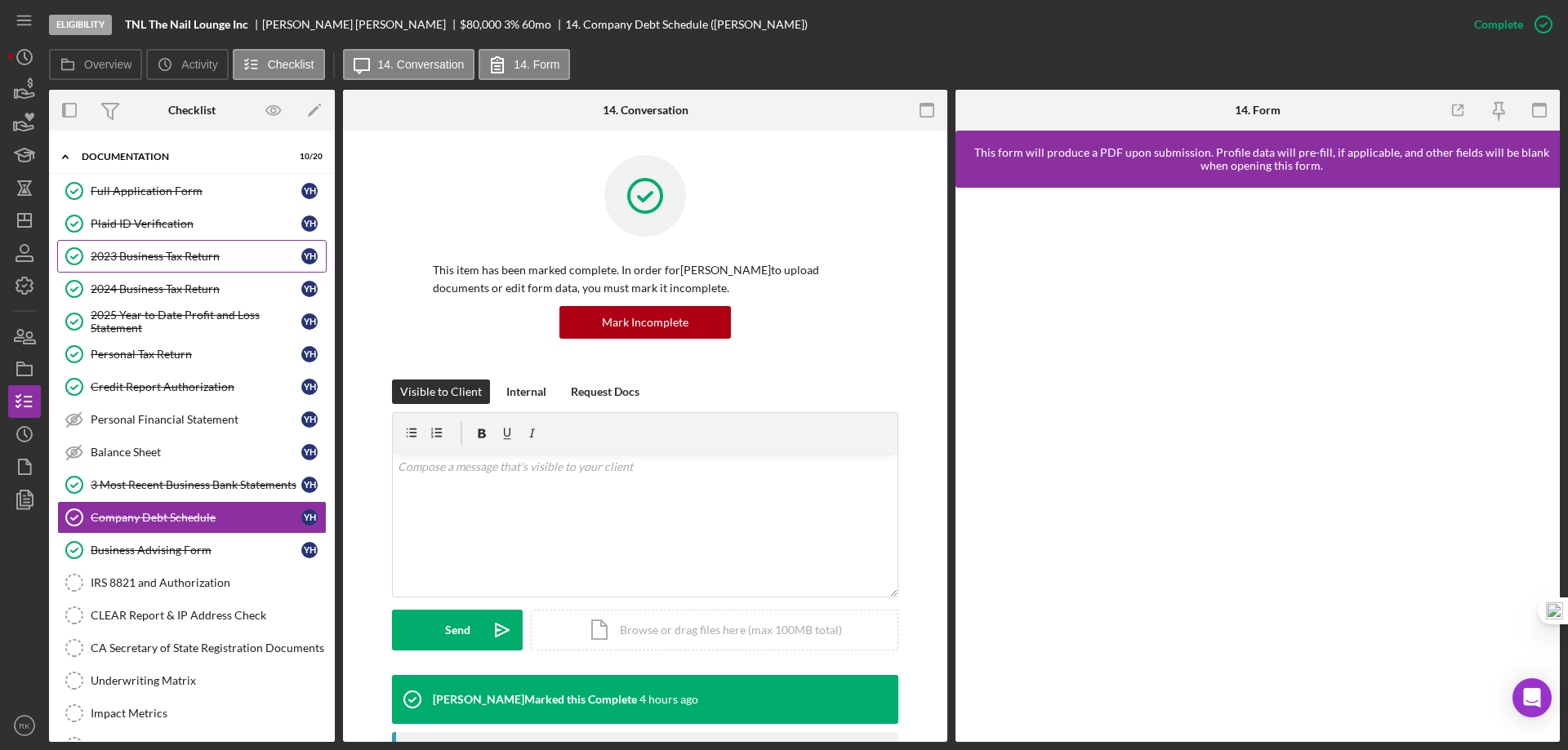
scroll to position [33, 0]
click at [188, 259] on div "2023 Business Tax Return" at bounding box center [196, 257] width 211 height 13
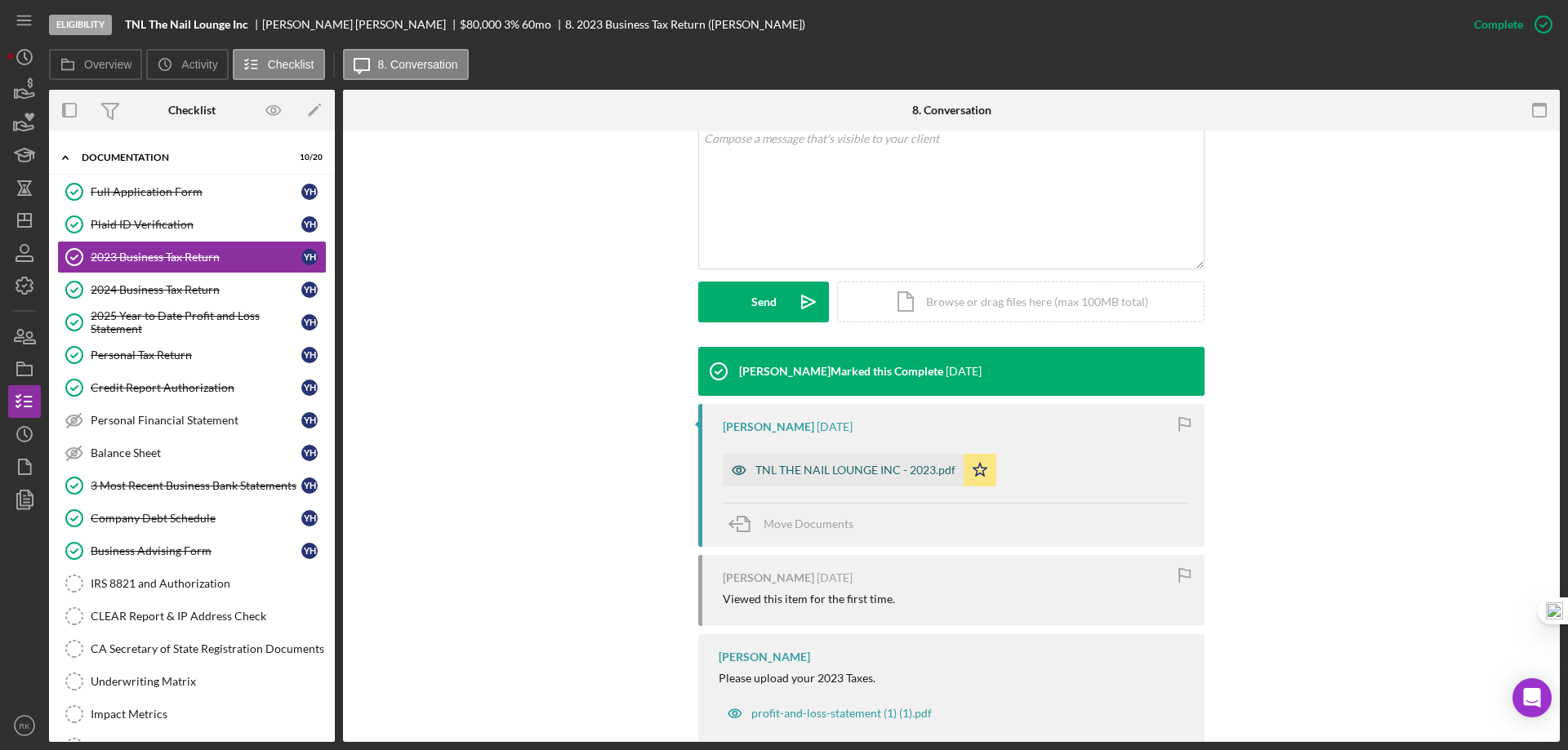
scroll to position [365, 0]
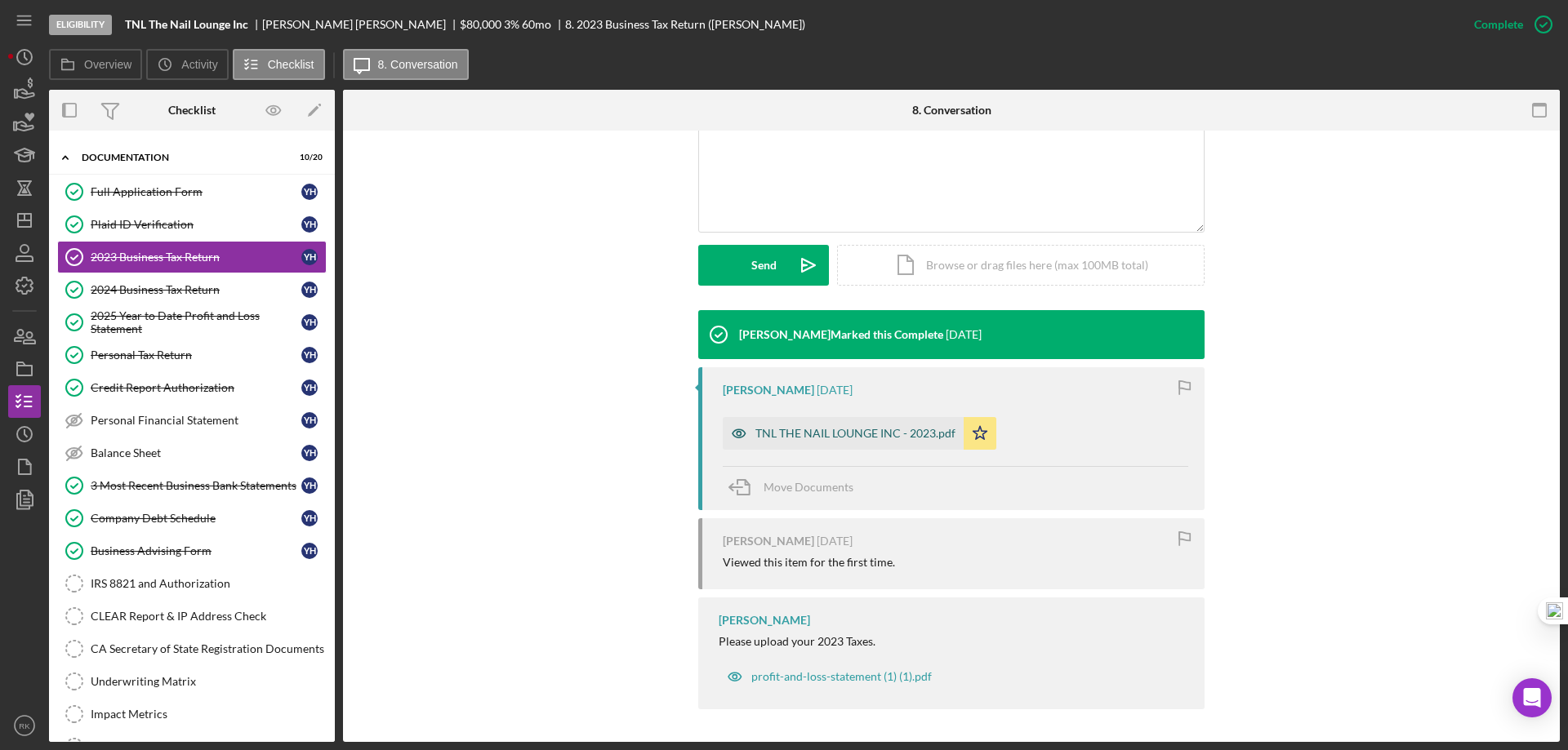
click at [853, 427] on div "TNL THE NAIL LOUNGE INC - 2023.pdf" at bounding box center [856, 433] width 200 height 13
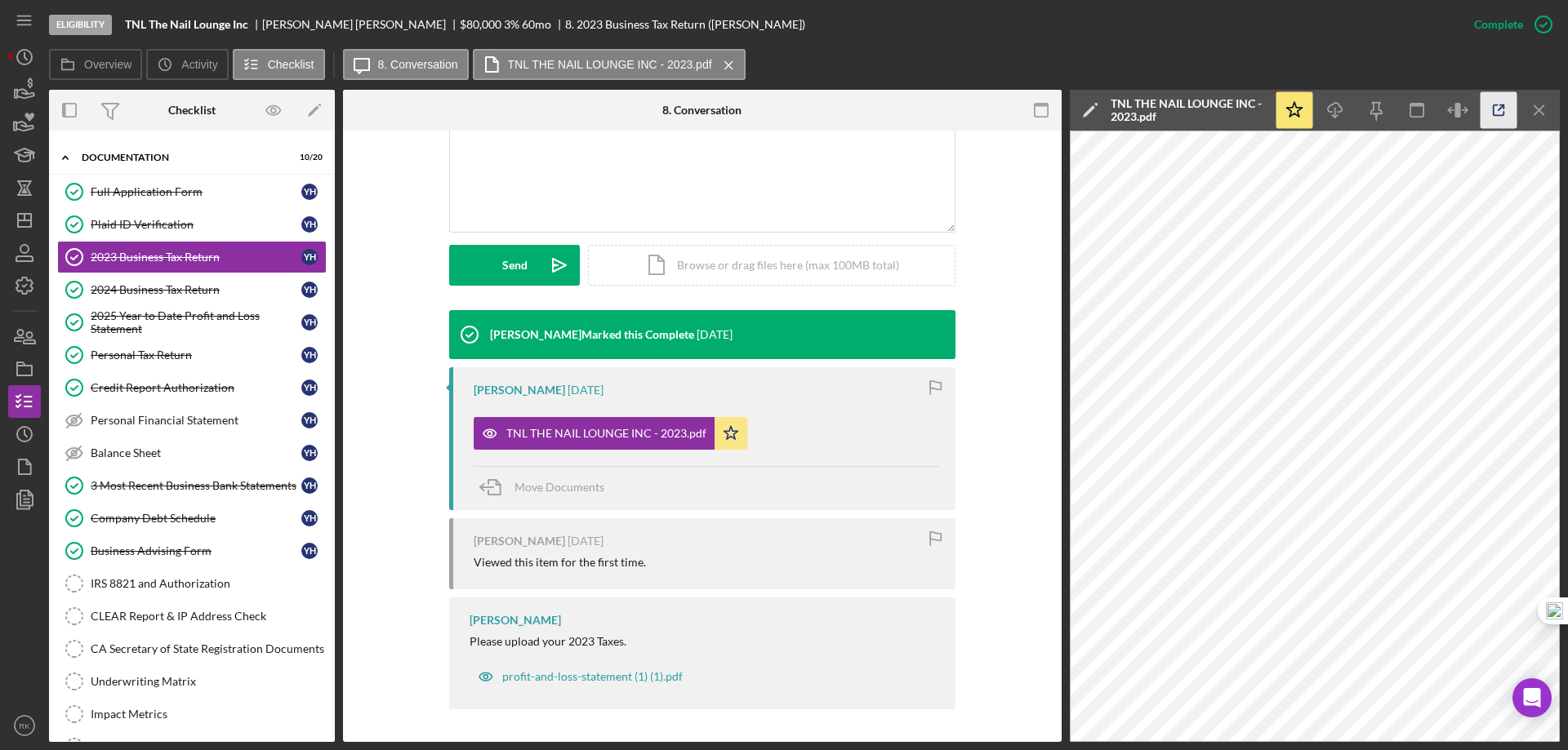
click at [1496, 111] on icon "button" at bounding box center [1499, 110] width 37 height 37
drag, startPoint x: 168, startPoint y: 289, endPoint x: 443, endPoint y: 342, distance: 280.1
click at [172, 289] on div "2024 Business Tax Return" at bounding box center [196, 290] width 211 height 13
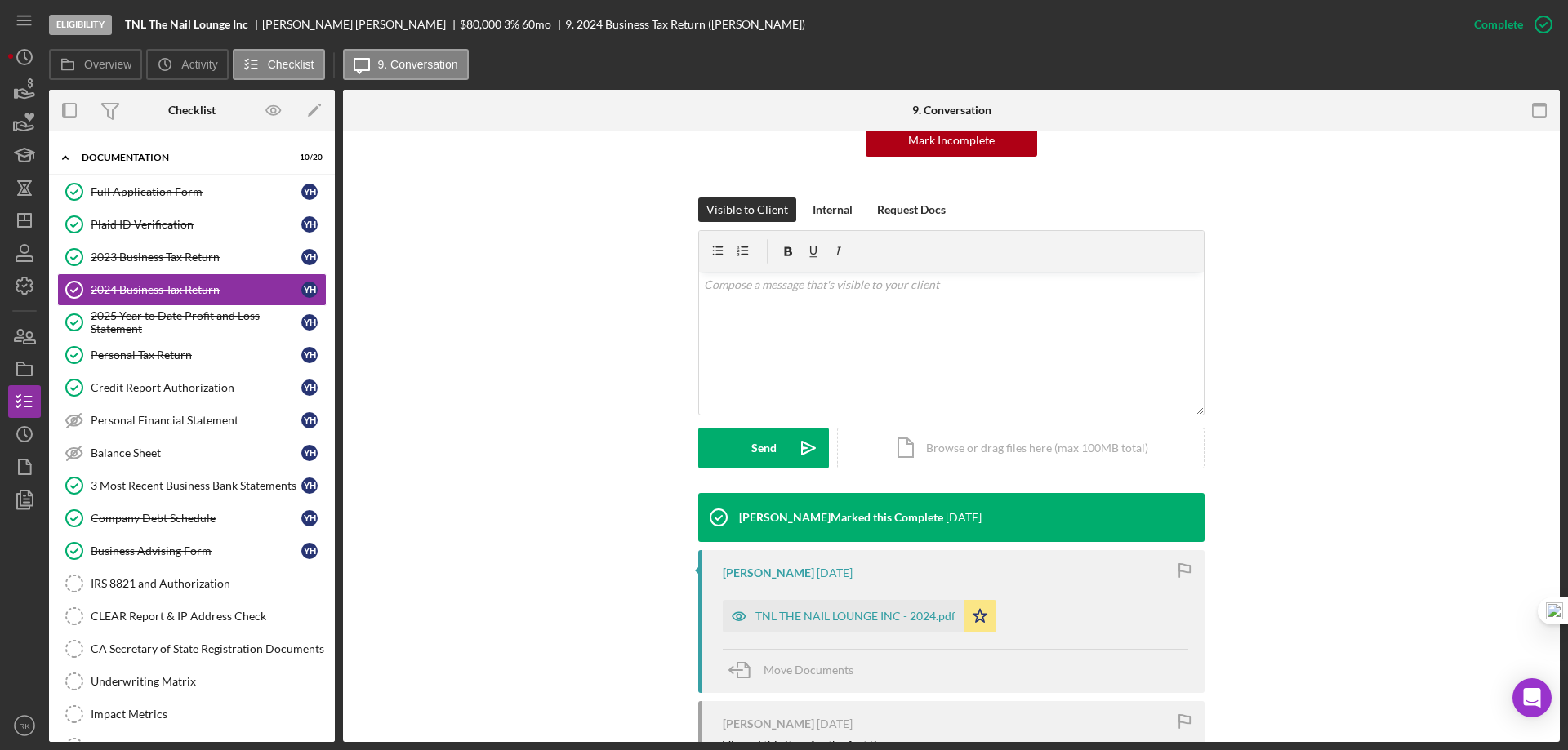
scroll to position [326, 0]
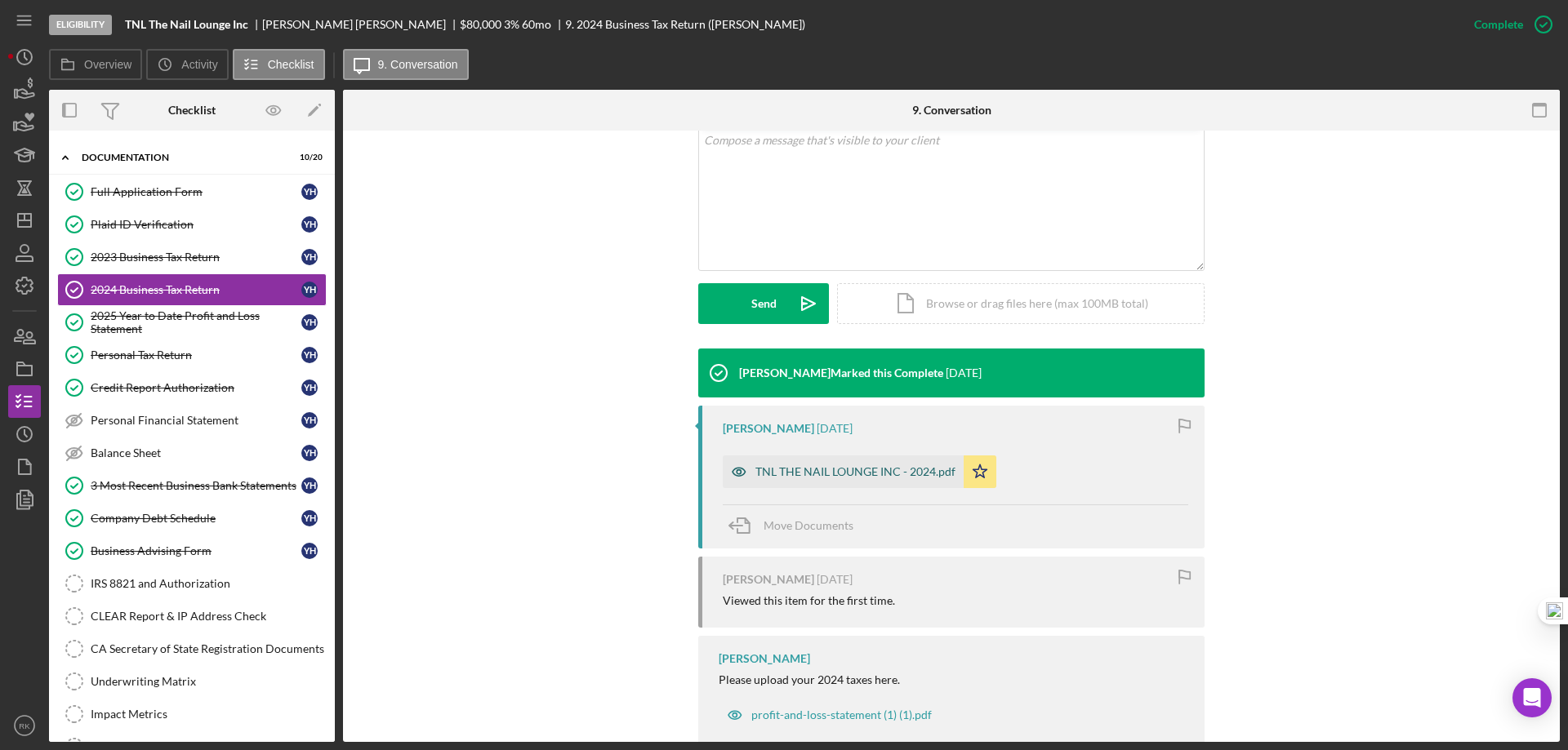
click at [850, 475] on div "TNL THE NAIL LOUNGE INC - 2024.pdf" at bounding box center [856, 472] width 200 height 13
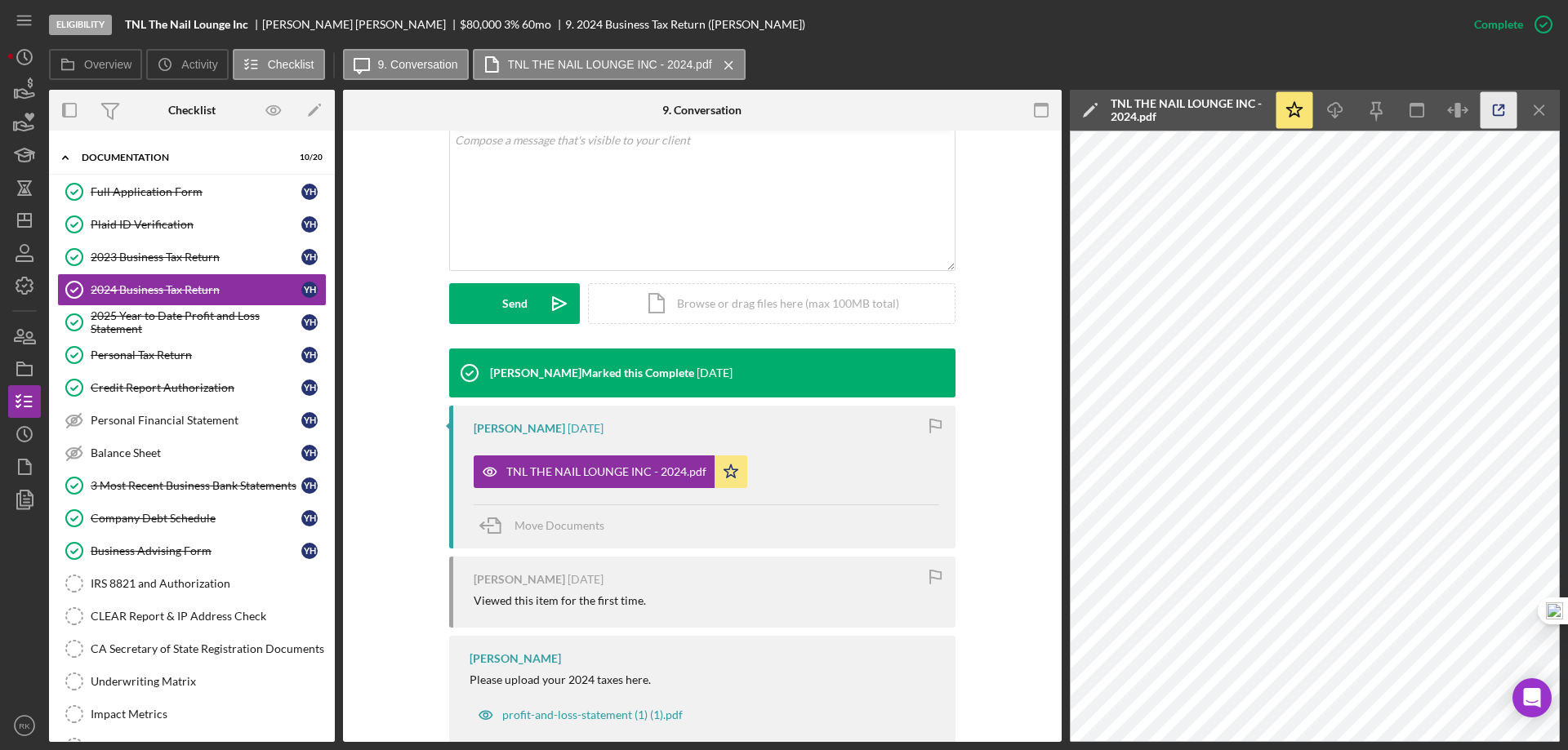
click at [1494, 111] on icon "button" at bounding box center [1499, 110] width 10 height 10
click at [161, 520] on div "Company Debt Schedule" at bounding box center [196, 518] width 211 height 13
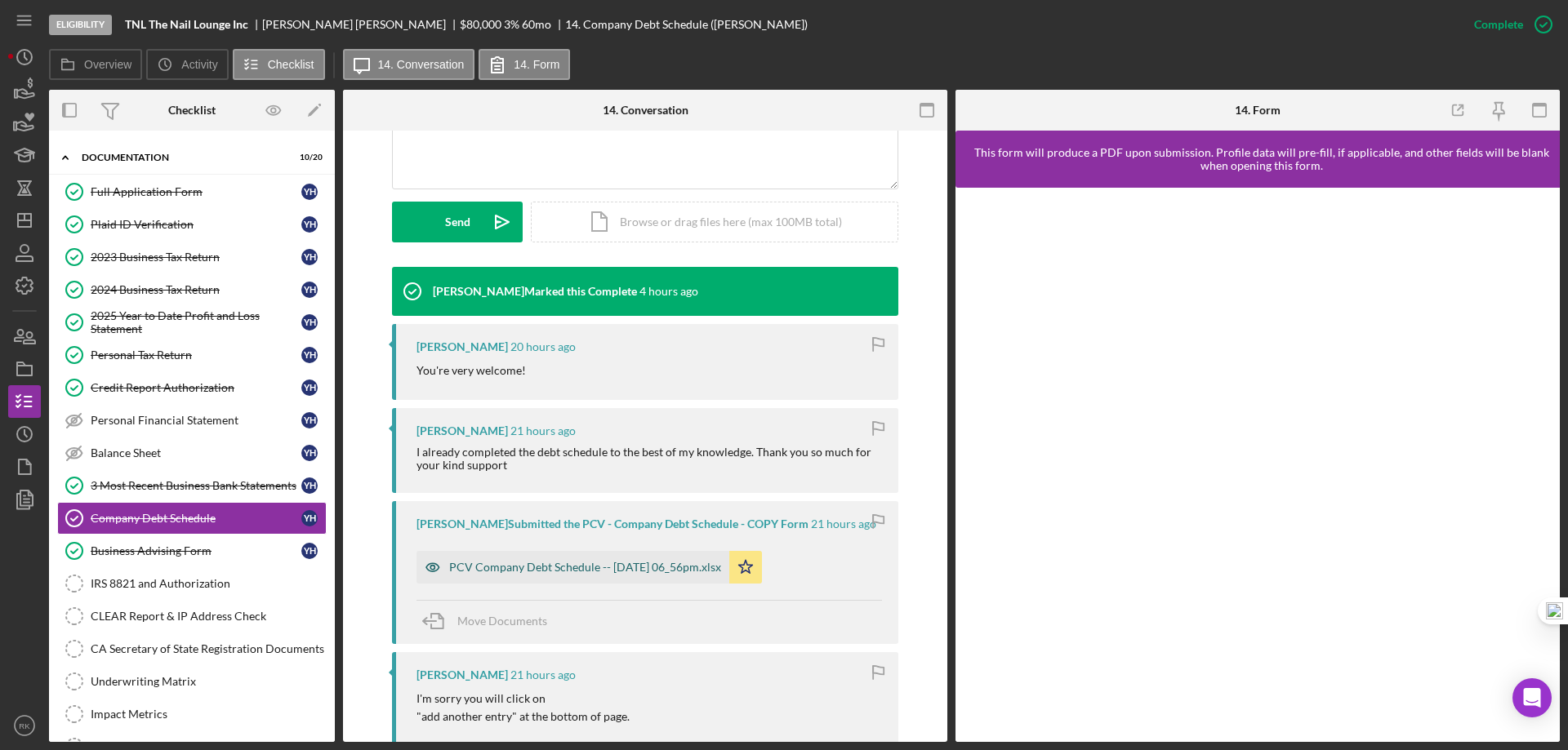
click at [567, 573] on div "PCV Company Debt Schedule -- [DATE] 06_56pm.xlsx" at bounding box center [585, 567] width 272 height 13
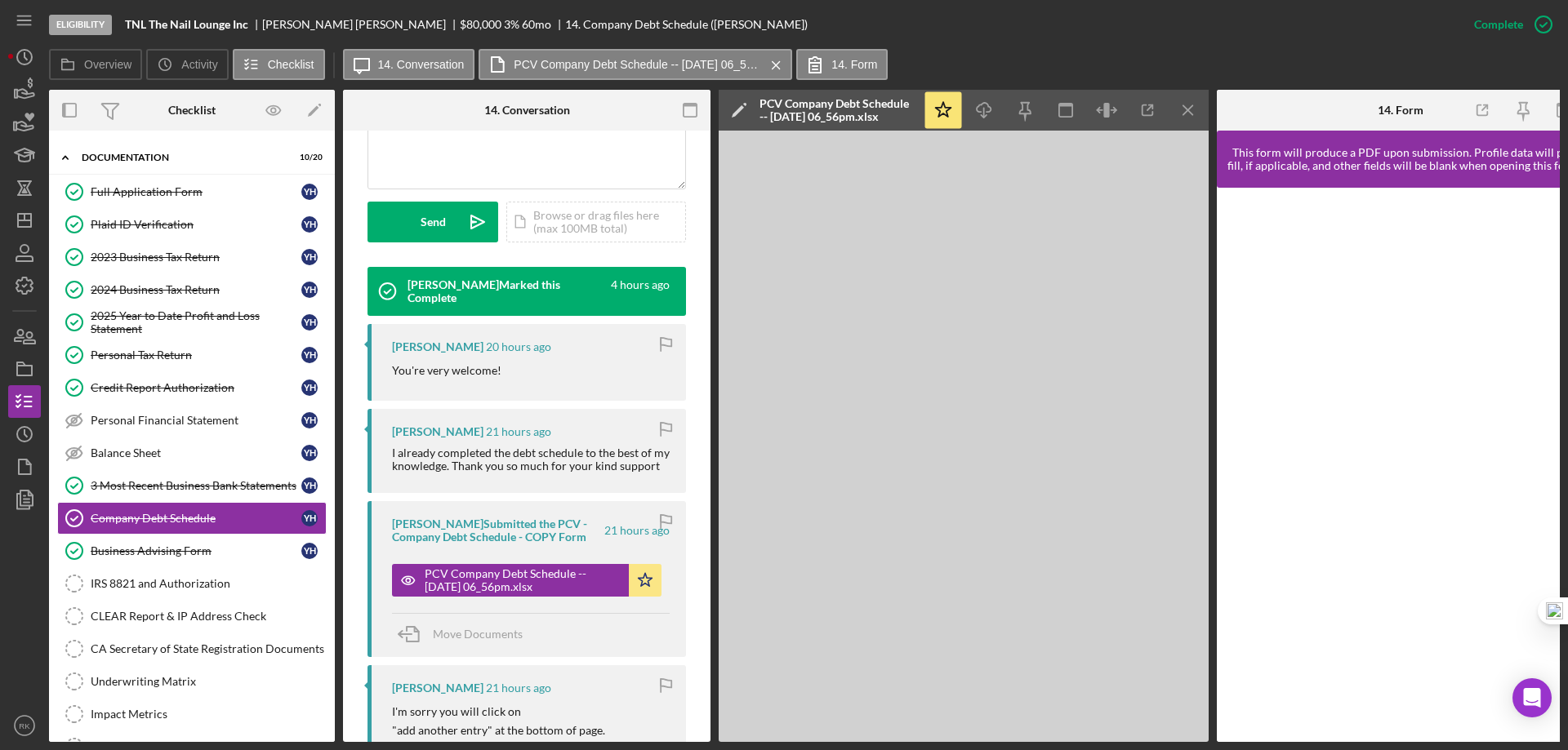
scroll to position [34, 0]
drag, startPoint x: 115, startPoint y: 204, endPoint x: 281, endPoint y: 225, distance: 167.3
click at [116, 204] on link "Full Application Form Full Application Form Y H" at bounding box center [192, 191] width 270 height 33
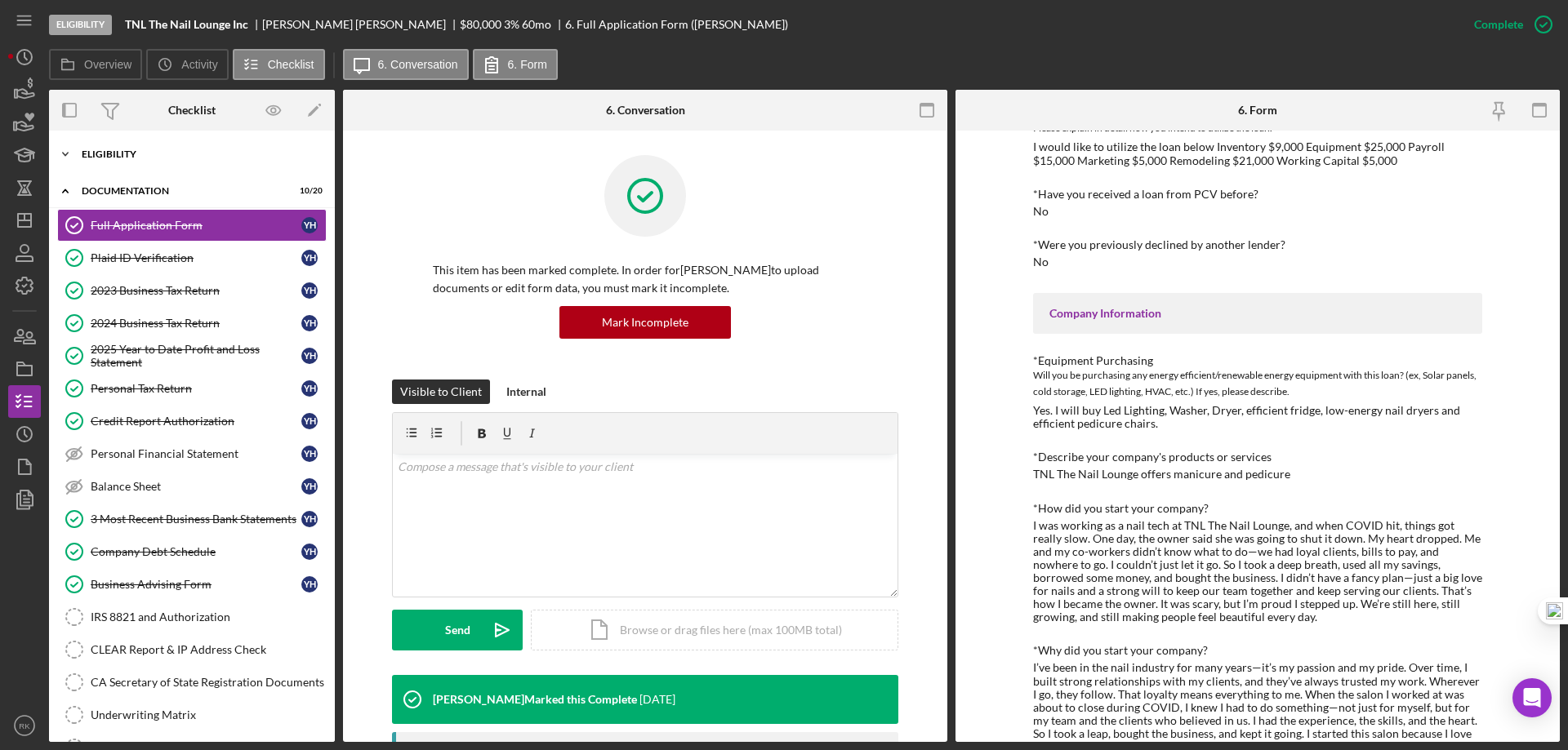
click at [112, 157] on div "Eligibility" at bounding box center [198, 154] width 232 height 10
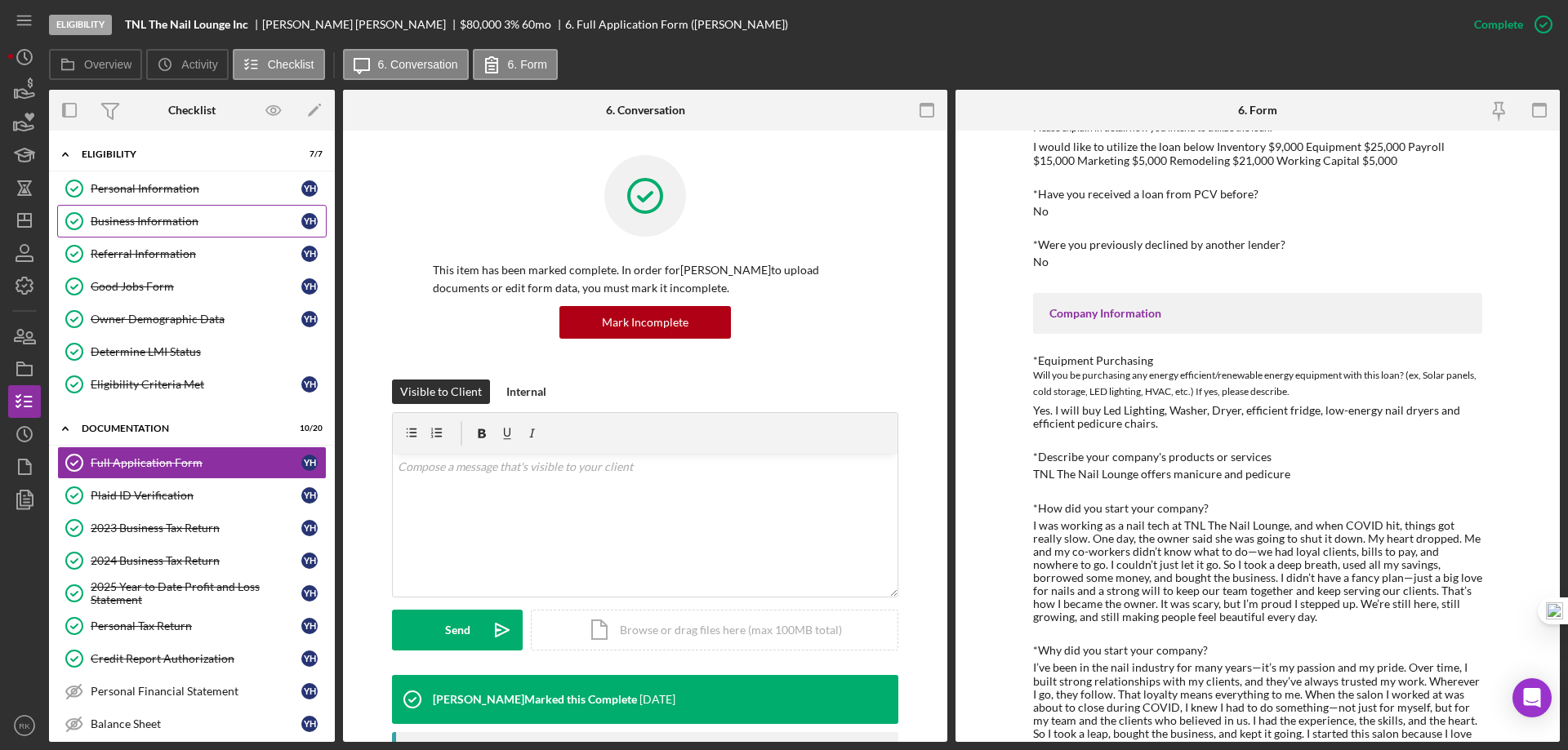
click at [134, 220] on div "Business Information" at bounding box center [196, 221] width 211 height 13
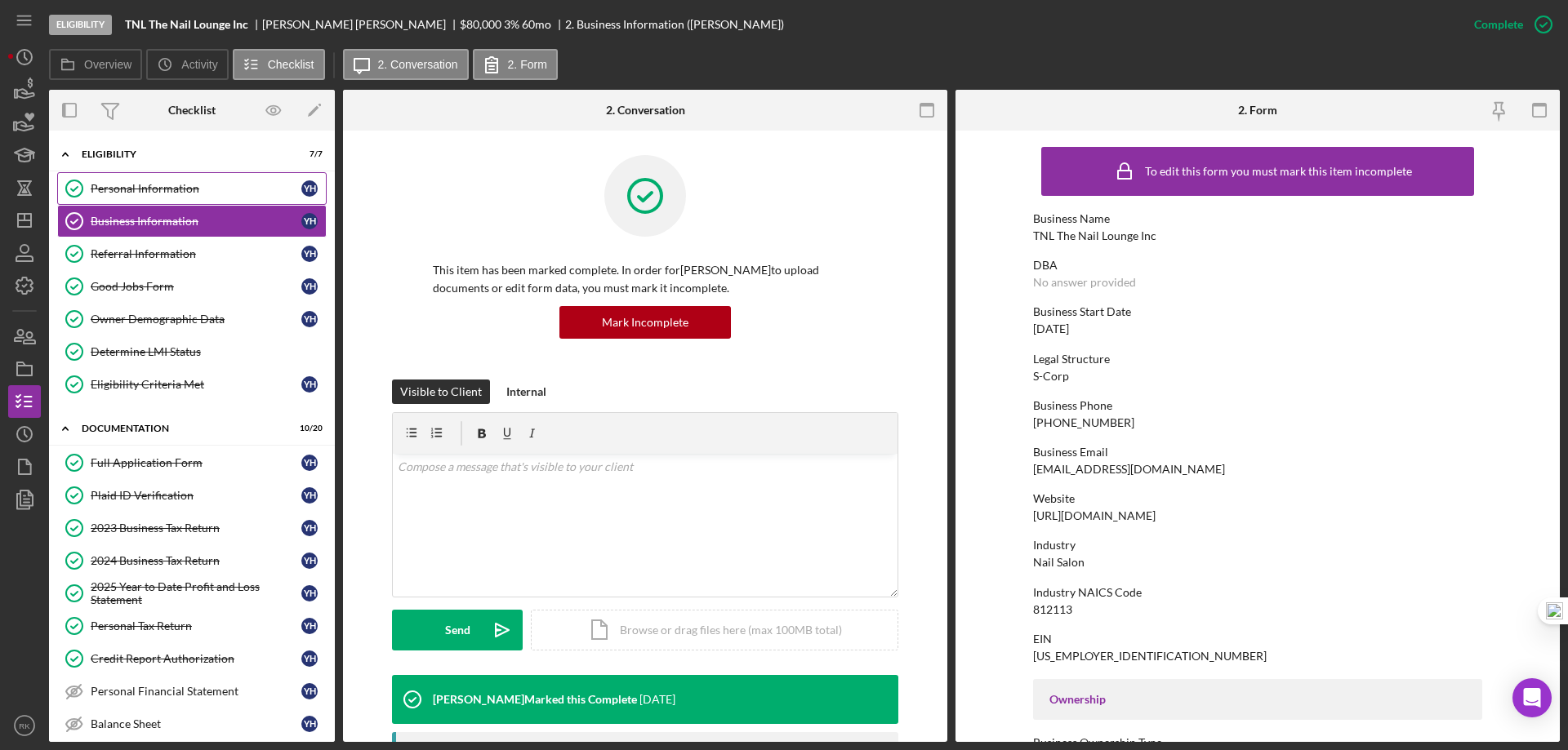
drag, startPoint x: 120, startPoint y: 193, endPoint x: 452, endPoint y: 261, distance: 338.9
click at [124, 193] on div "Personal Information" at bounding box center [196, 188] width 211 height 13
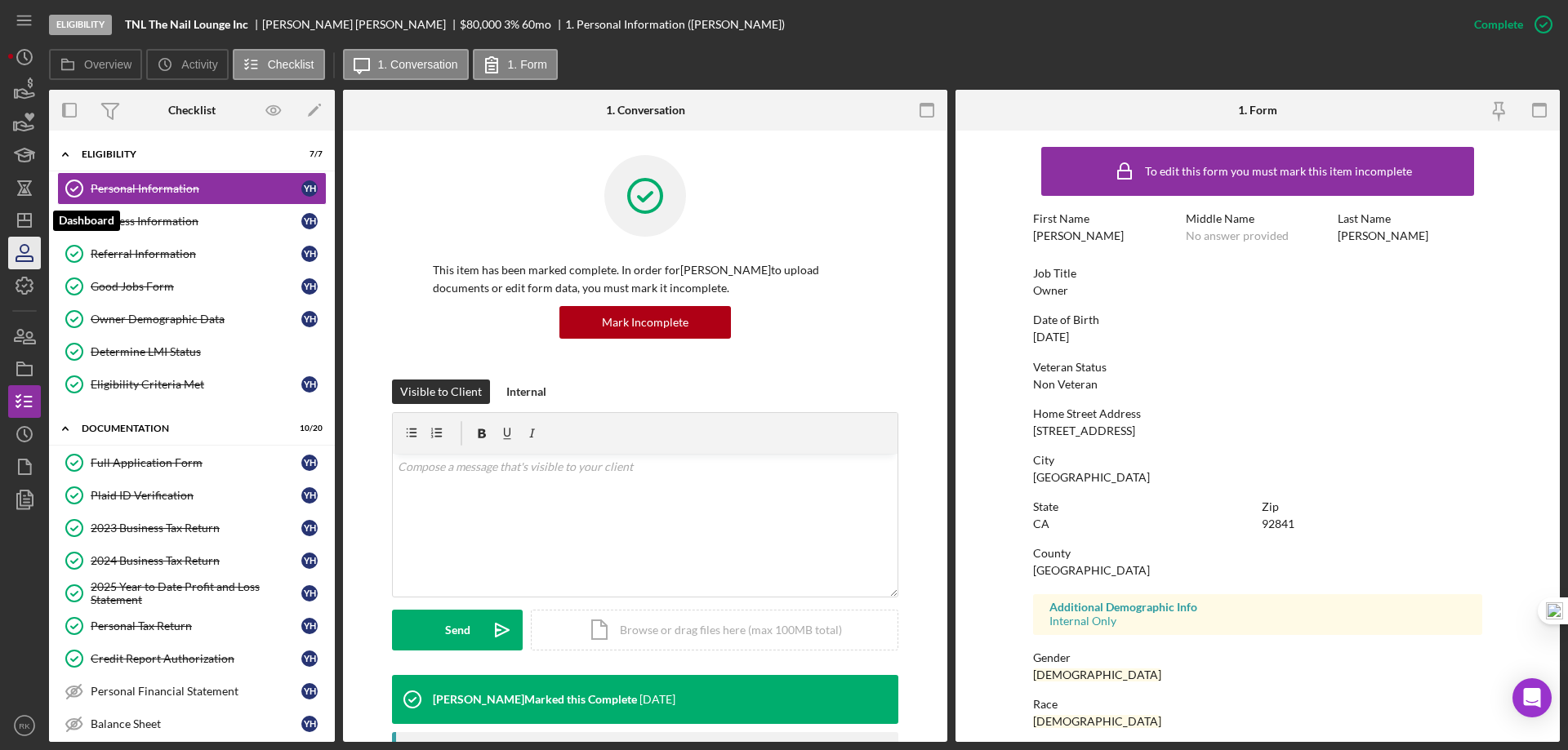
drag, startPoint x: 26, startPoint y: 223, endPoint x: 38, endPoint y: 254, distance: 33.2
click at [26, 223] on icon "Icon/Dashboard" at bounding box center [24, 220] width 41 height 41
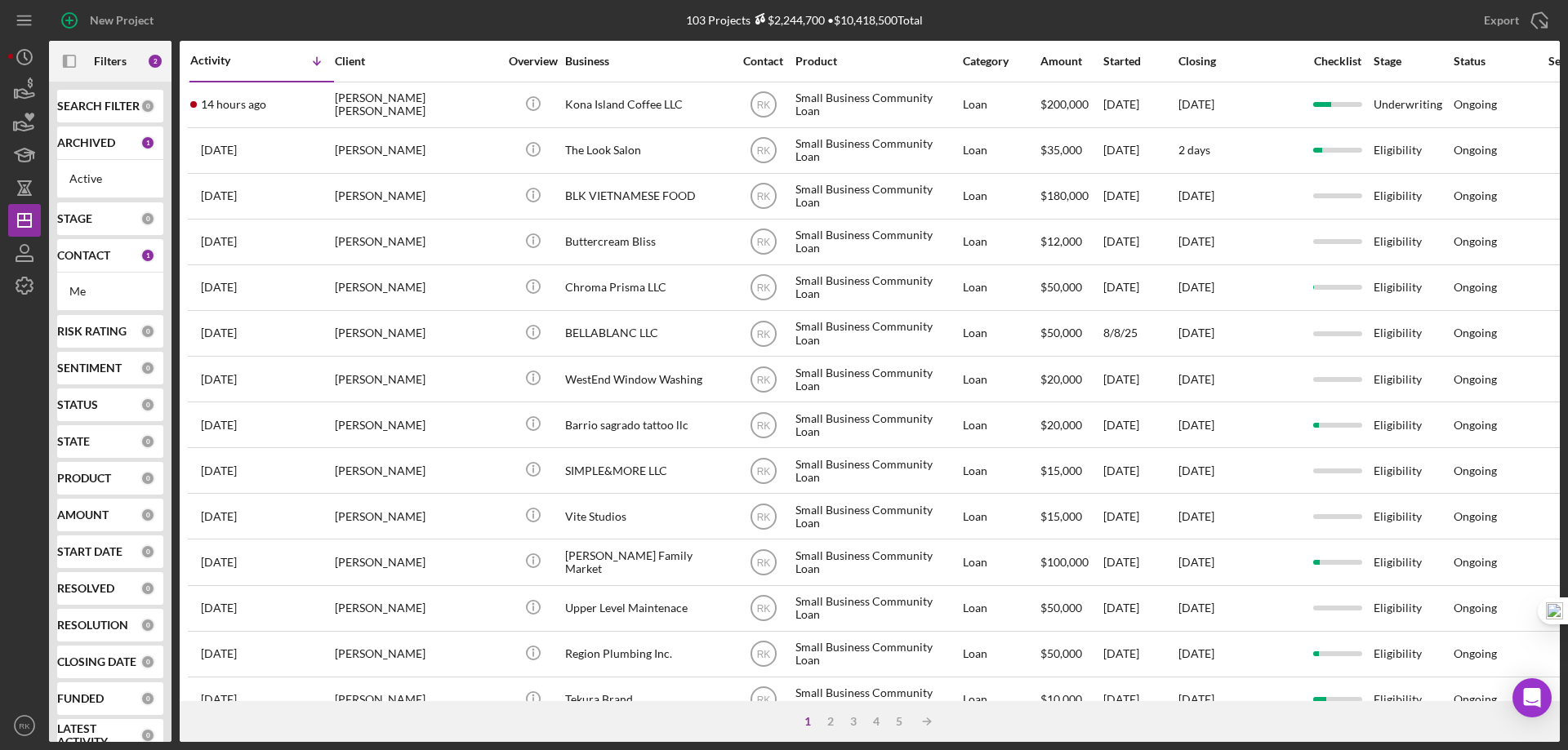
click at [99, 259] on b "CONTACT" at bounding box center [84, 255] width 53 height 13
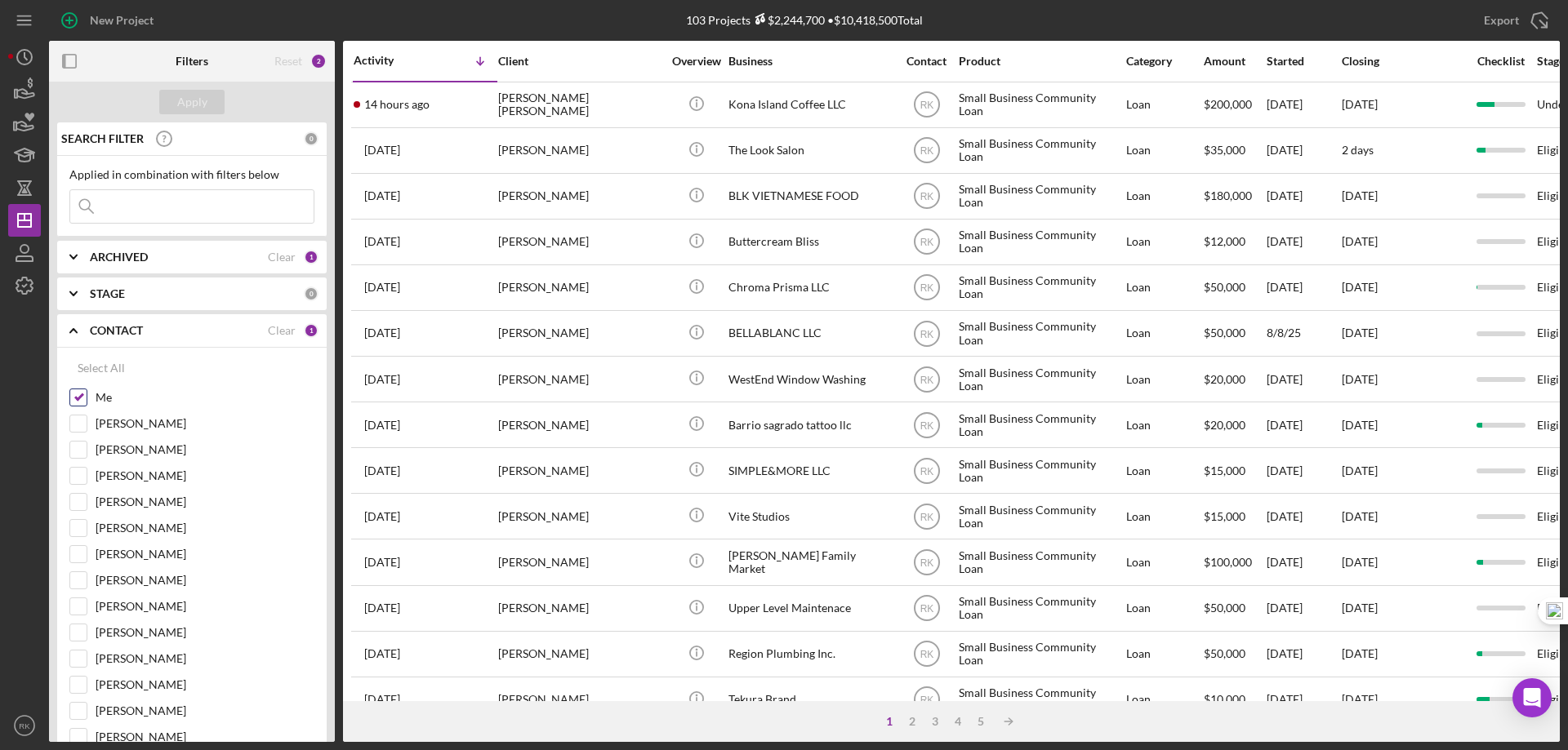
click at [85, 396] on input "Me" at bounding box center [78, 398] width 17 height 17
checkbox input "false"
click at [85, 610] on input "[PERSON_NAME]" at bounding box center [78, 606] width 17 height 17
checkbox input "true"
click at [197, 94] on div "Apply" at bounding box center [192, 102] width 30 height 24
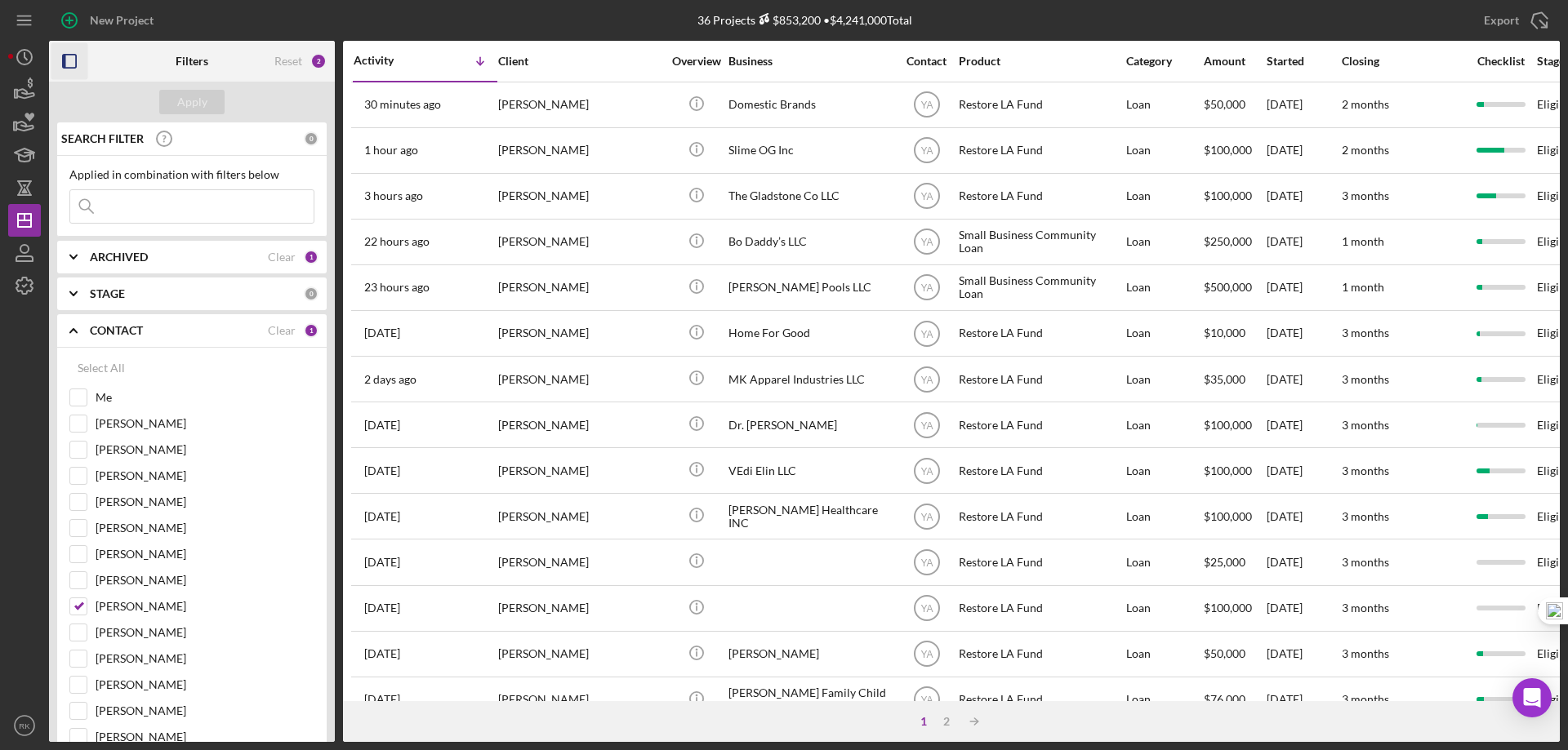
click at [73, 61] on icon "button" at bounding box center [70, 62] width 37 height 37
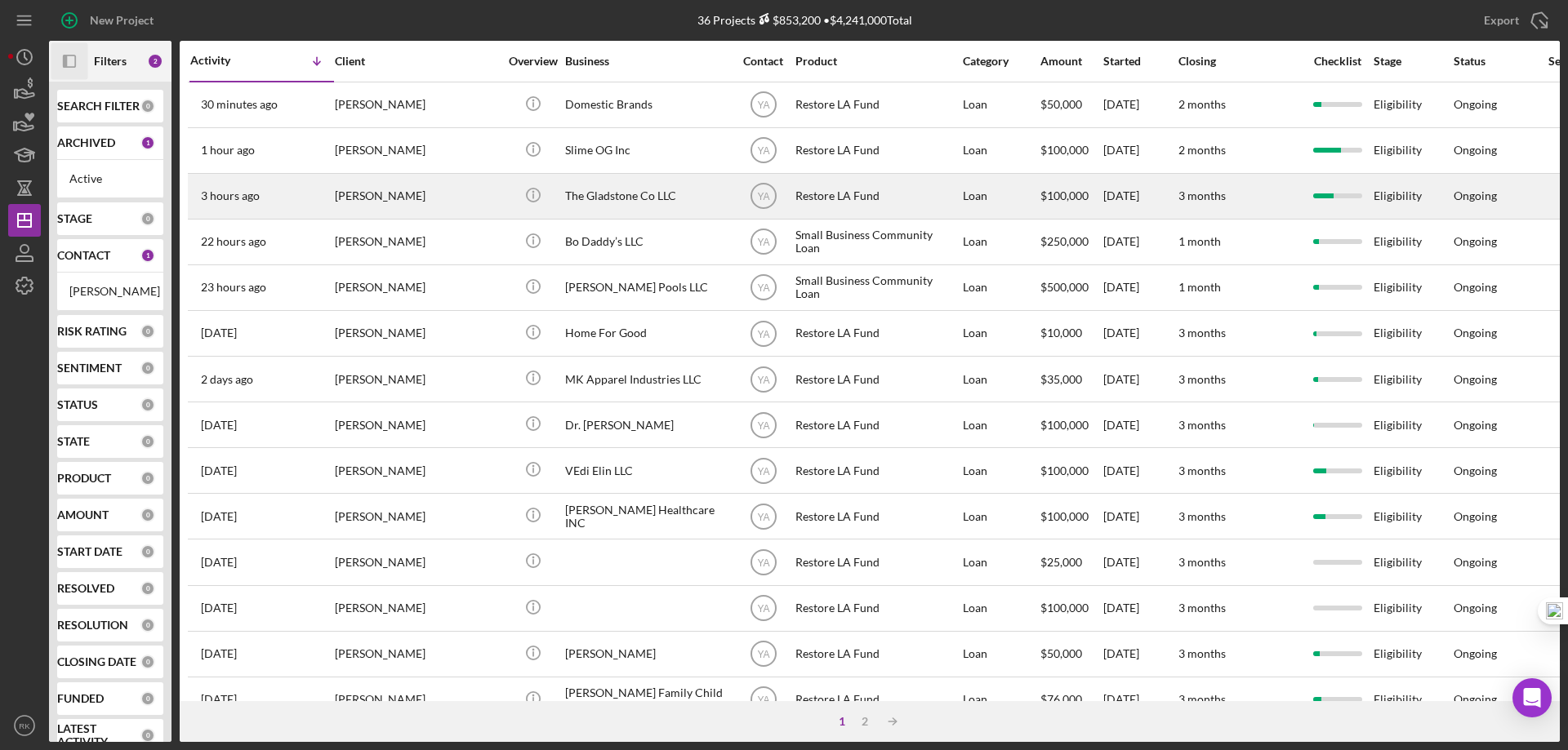
click at [602, 203] on div "The Gladstone Co LLC" at bounding box center [647, 197] width 164 height 44
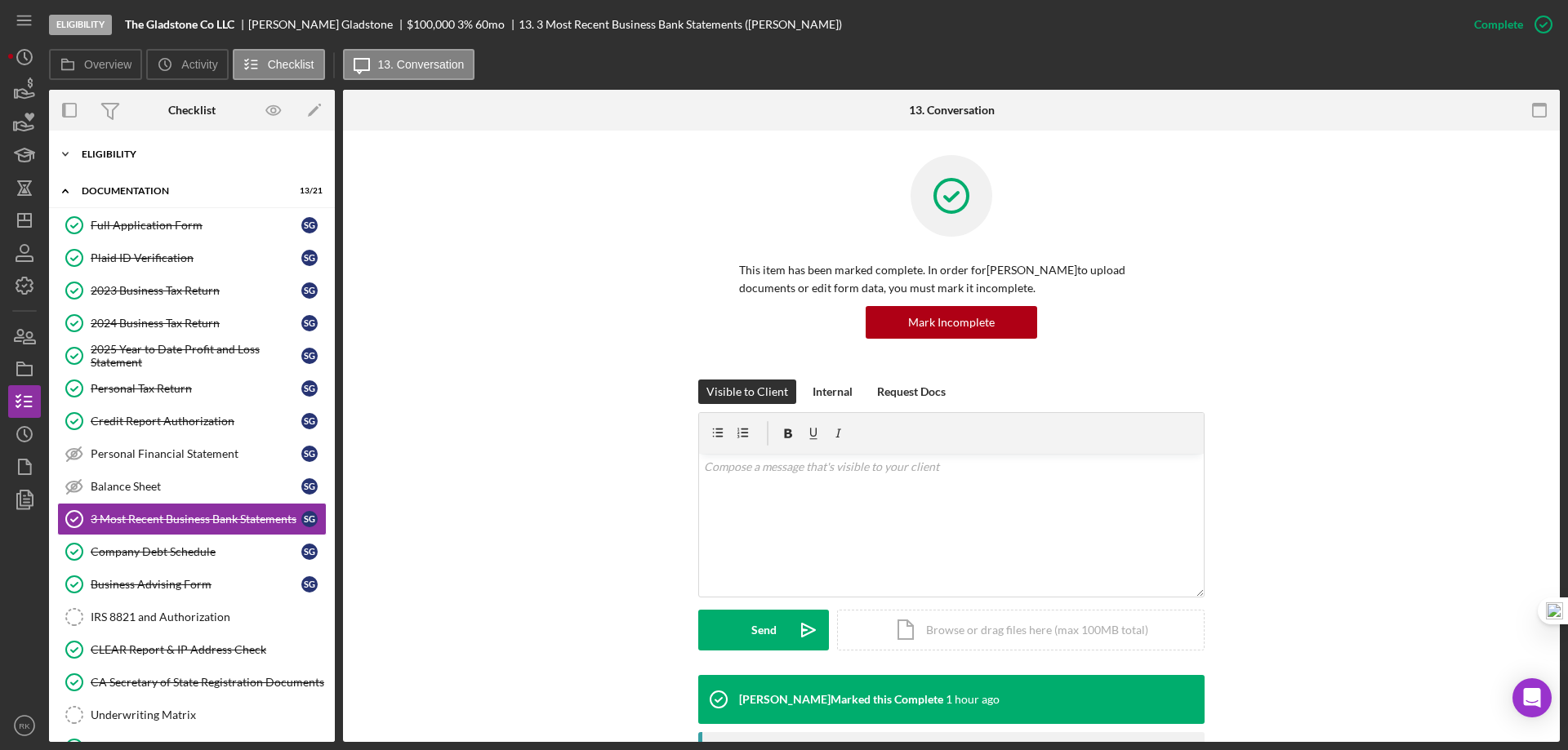
click at [125, 165] on div "Icon/Expander Eligibility 7 / 7" at bounding box center [192, 155] width 286 height 33
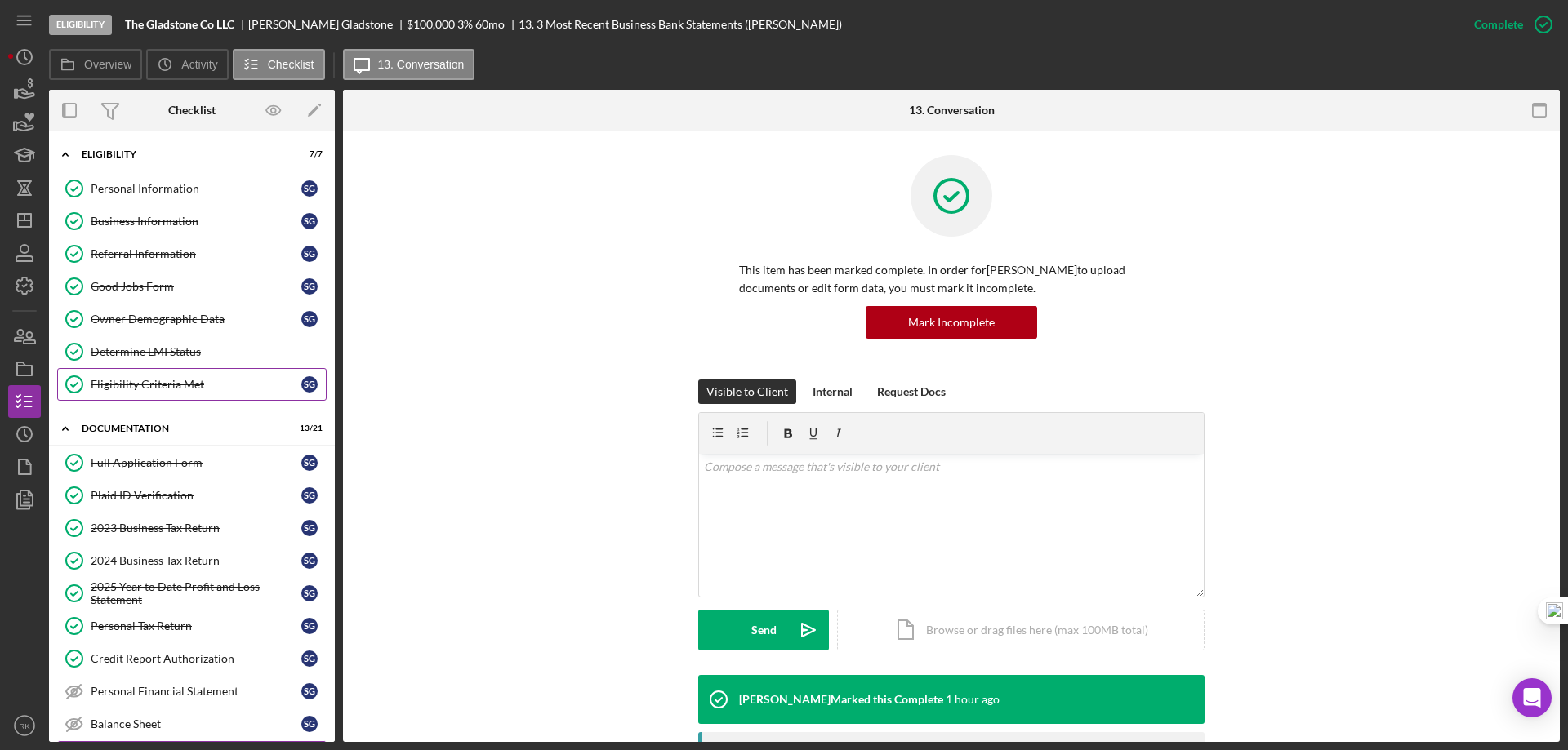
drag, startPoint x: 153, startPoint y: 350, endPoint x: 155, endPoint y: 369, distance: 19.1
click at [156, 350] on div "Determine LMI Status" at bounding box center [208, 352] width 235 height 13
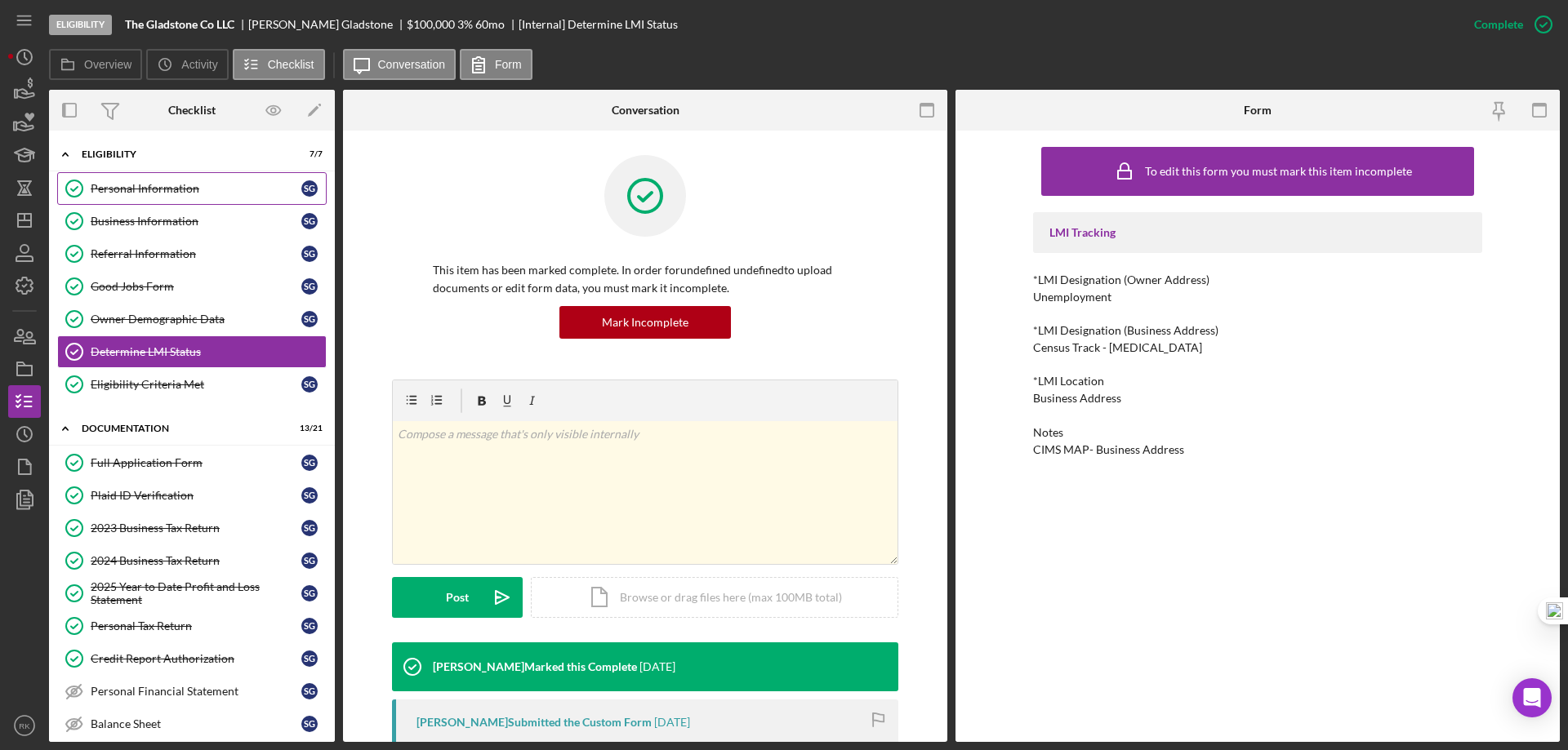
click at [179, 191] on div "Personal Information" at bounding box center [196, 188] width 211 height 13
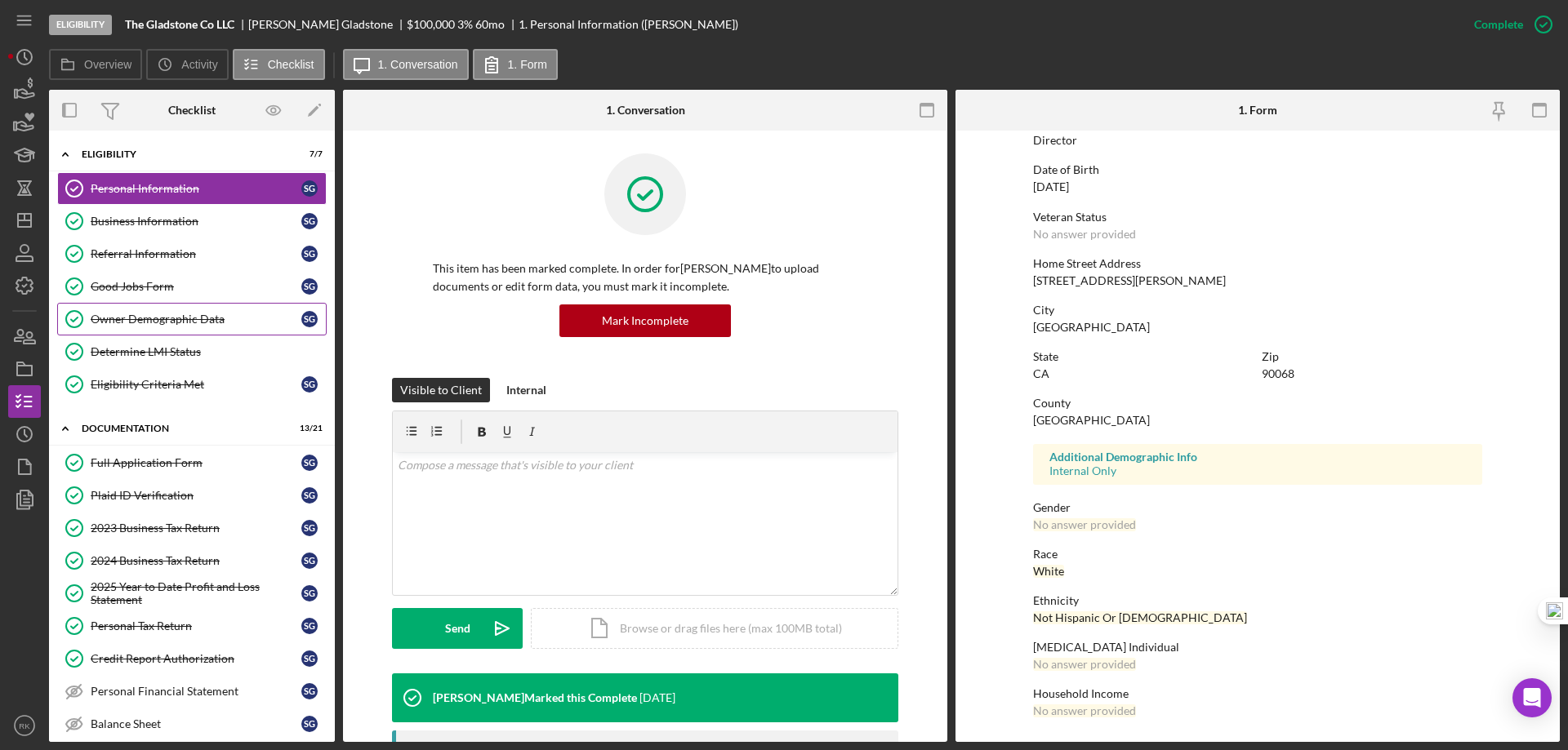
scroll to position [3, 0]
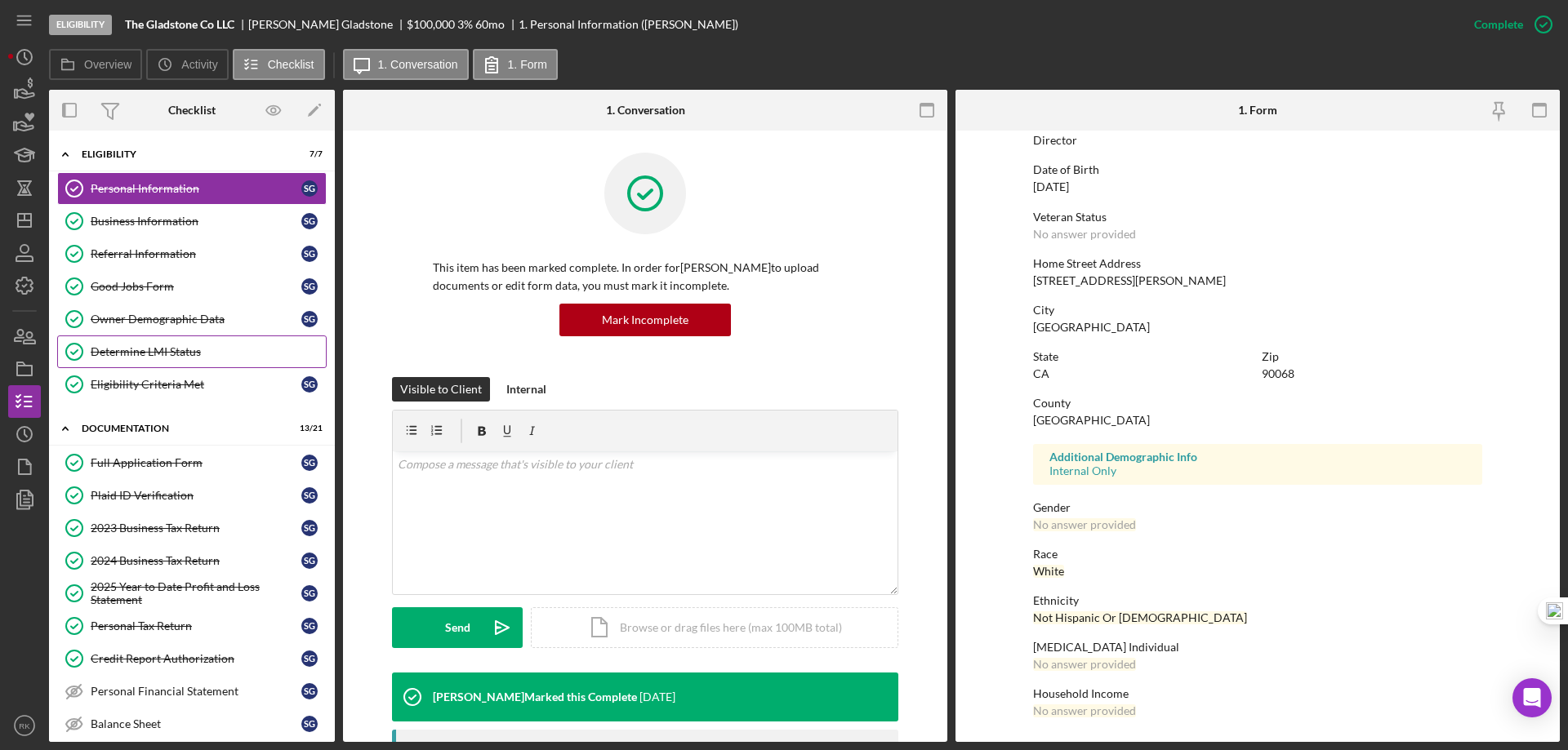
drag, startPoint x: 165, startPoint y: 323, endPoint x: 156, endPoint y: 345, distance: 23.8
click at [166, 323] on div "Owner Demographic Data" at bounding box center [196, 318] width 211 height 13
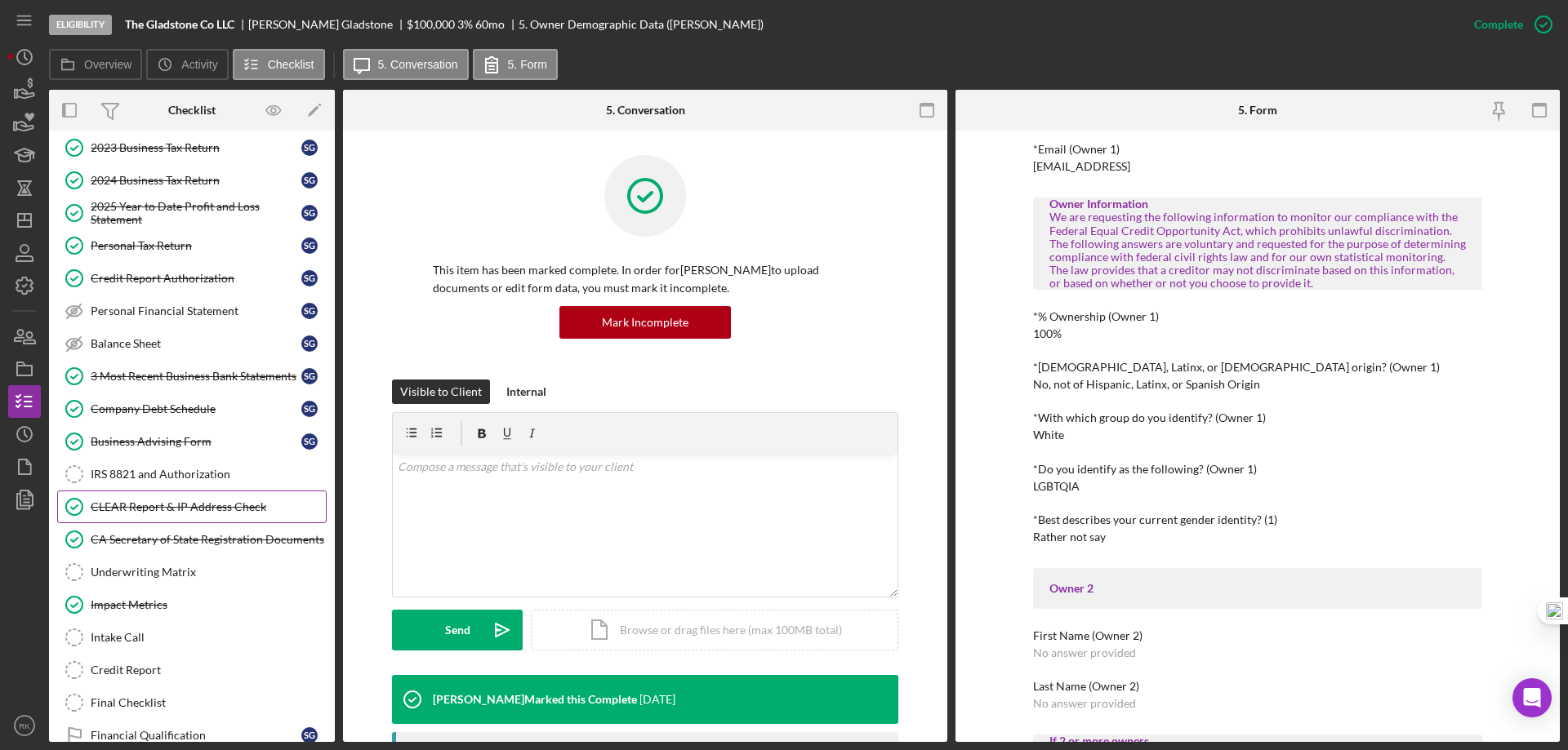
scroll to position [381, 0]
click at [202, 513] on link "CLEAR Report & IP Address Check CLEAR Report & IP Address Check" at bounding box center [192, 506] width 270 height 33
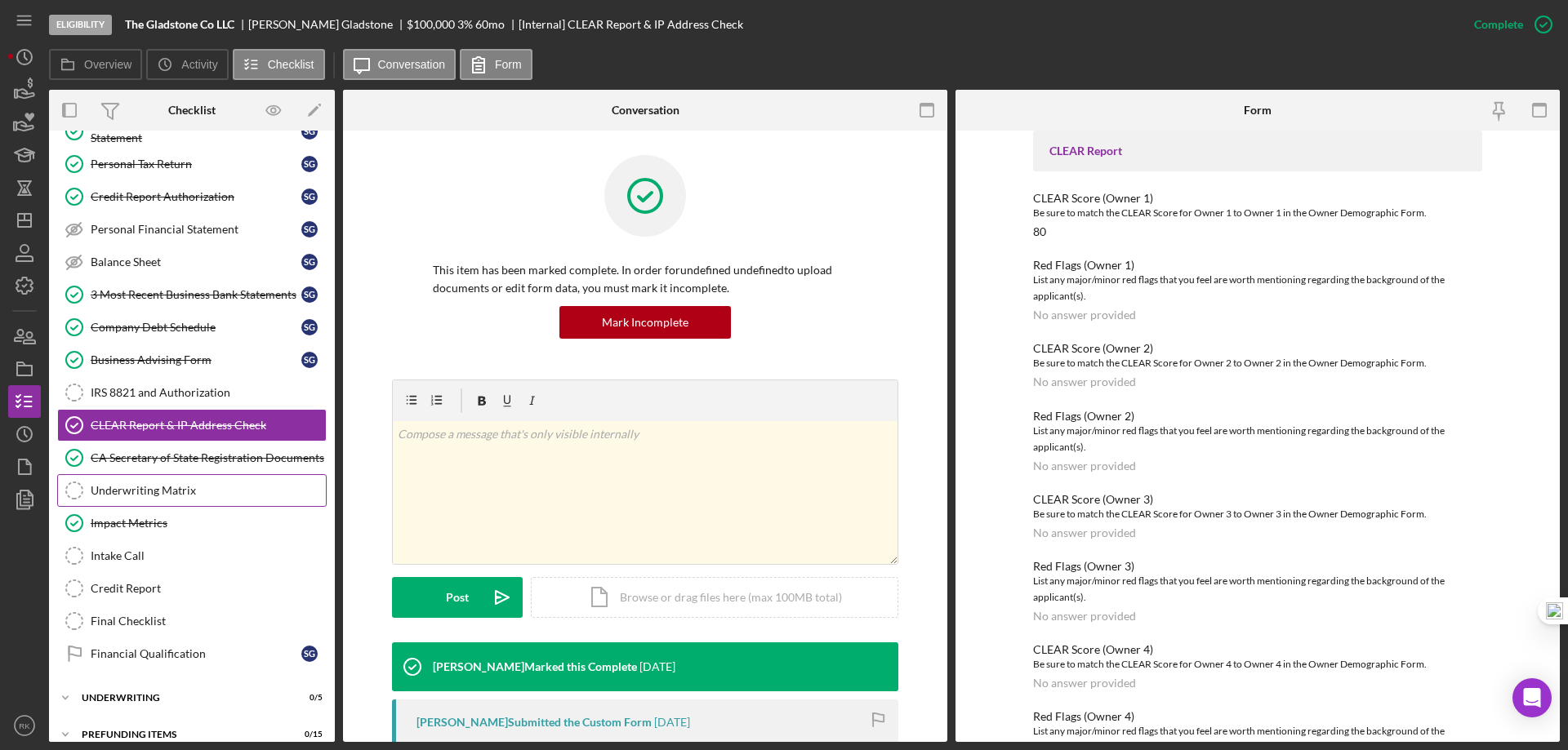
scroll to position [463, 0]
click at [25, 223] on icon "Icon/Dashboard" at bounding box center [24, 220] width 41 height 41
